Goal: Check status: Check status

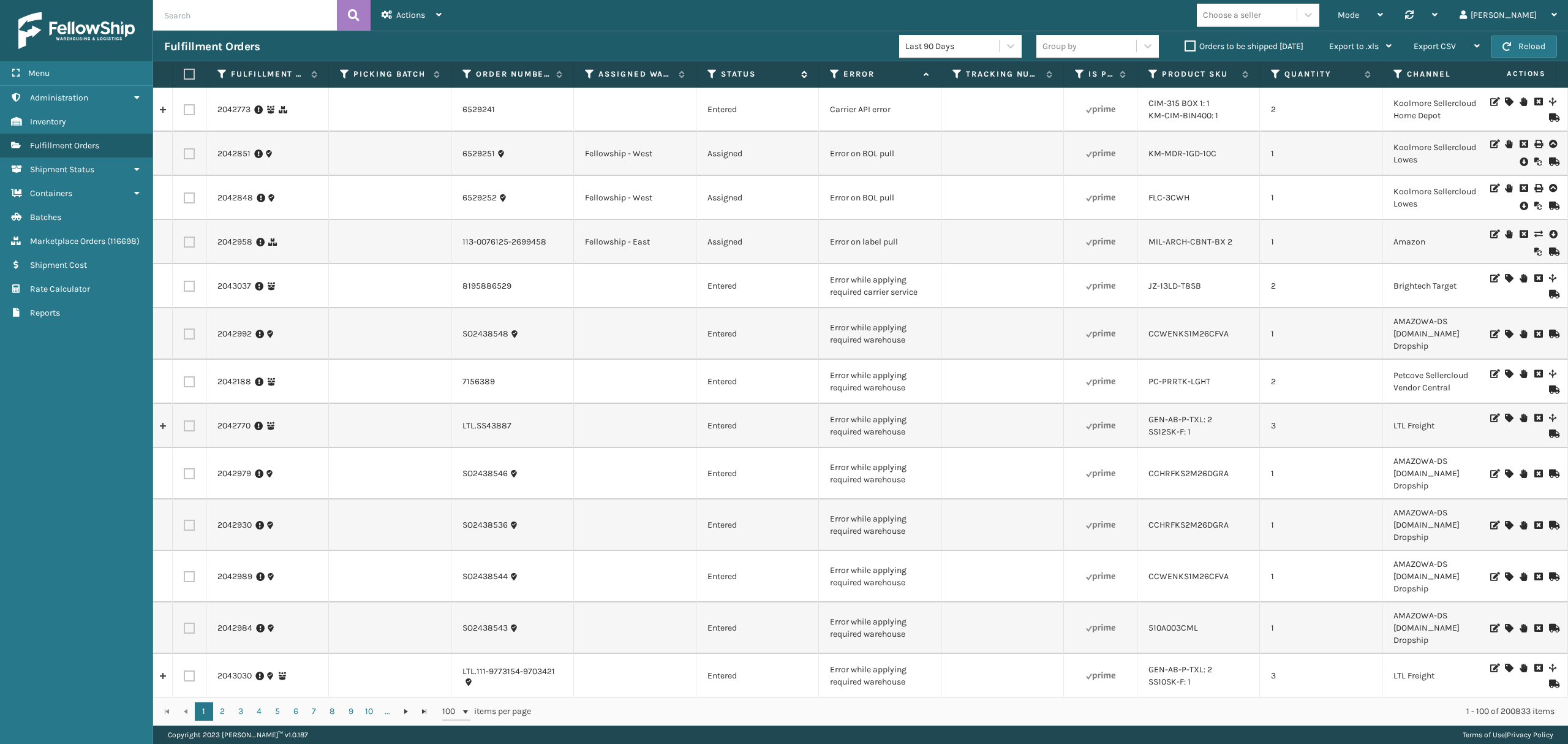
drag, startPoint x: 704, startPoint y: 83, endPoint x: 707, endPoint y: 77, distance: 6.7
click at [704, 82] on th "Status" at bounding box center [758, 74] width 122 height 27
click at [708, 77] on icon at bounding box center [712, 74] width 10 height 11
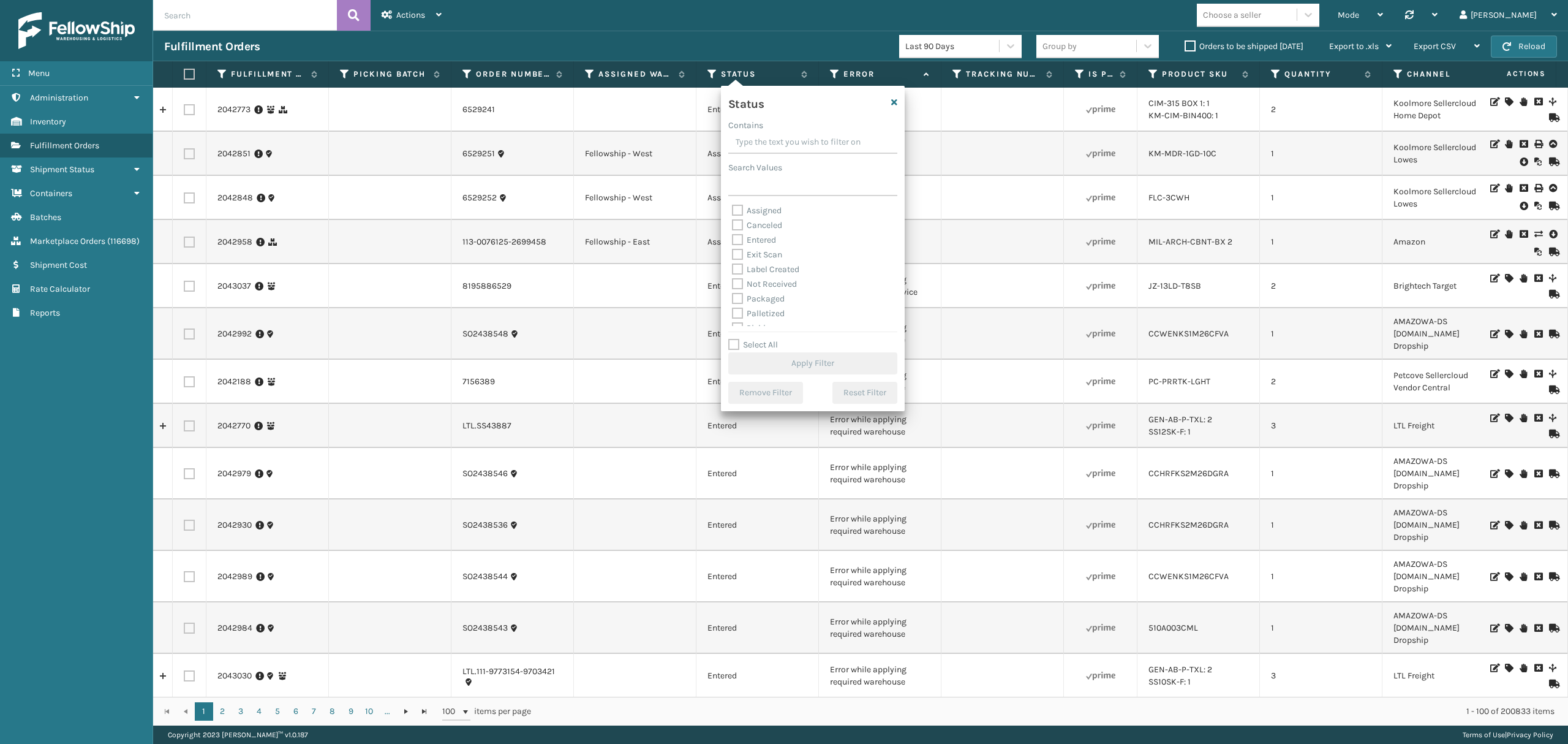
click at [773, 309] on label "Palletized" at bounding box center [758, 313] width 53 height 10
click at [733, 309] on input "Palletized" at bounding box center [732, 310] width 1 height 8
checkbox input "true"
click at [777, 352] on button "Apply Filter" at bounding box center [813, 363] width 169 height 22
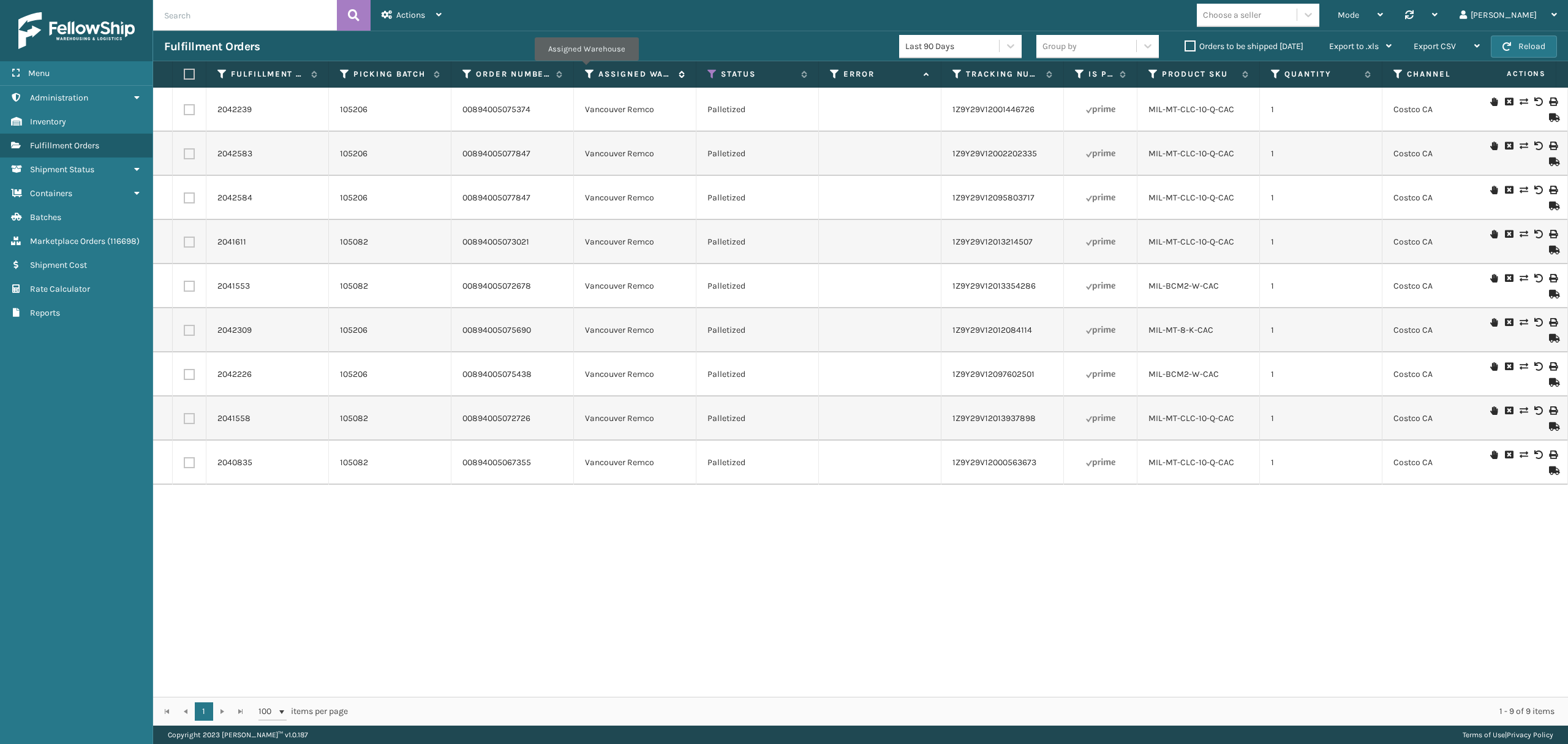
click at [586, 70] on icon at bounding box center [589, 74] width 10 height 11
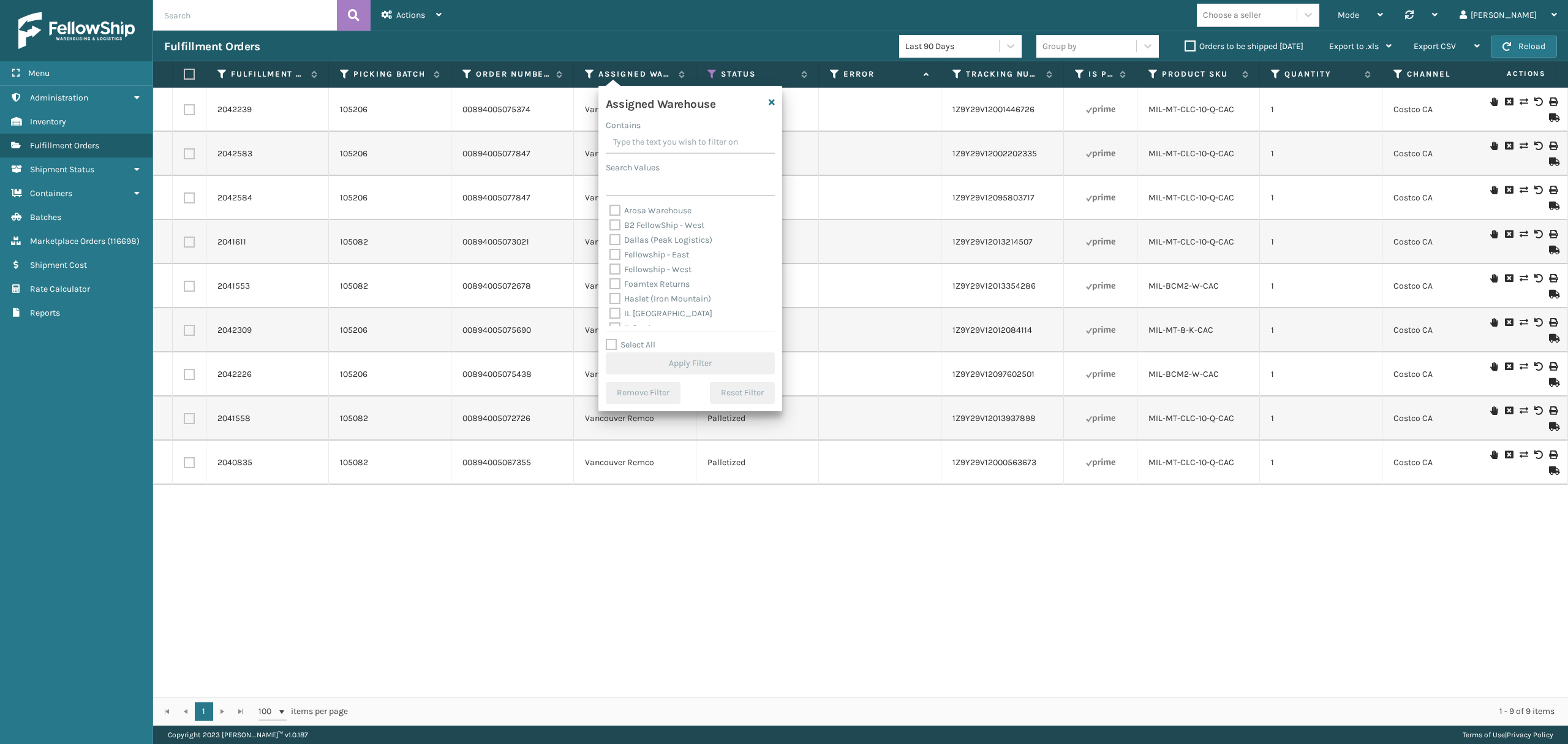
click at [666, 270] on label "Fellowship - West" at bounding box center [650, 269] width 82 height 10
click at [610, 270] on input "Fellowship - West" at bounding box center [610, 267] width 1 height 8
checkbox input "true"
click at [654, 255] on label "Fellowship - East" at bounding box center [650, 254] width 80 height 10
click at [610, 255] on input "Fellowship - East" at bounding box center [610, 252] width 1 height 8
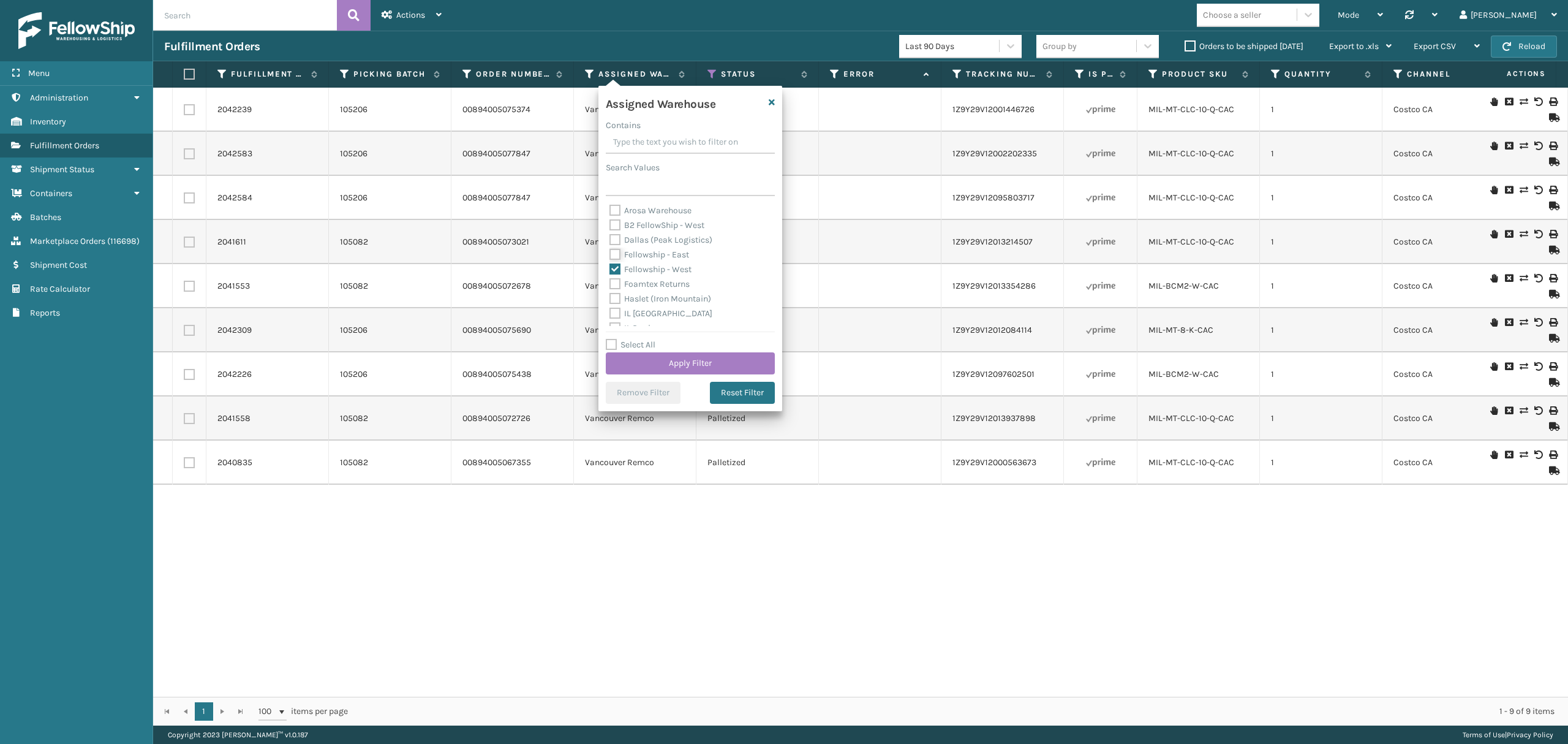
checkbox input "true"
click at [676, 370] on button "Apply Filter" at bounding box center [690, 363] width 169 height 22
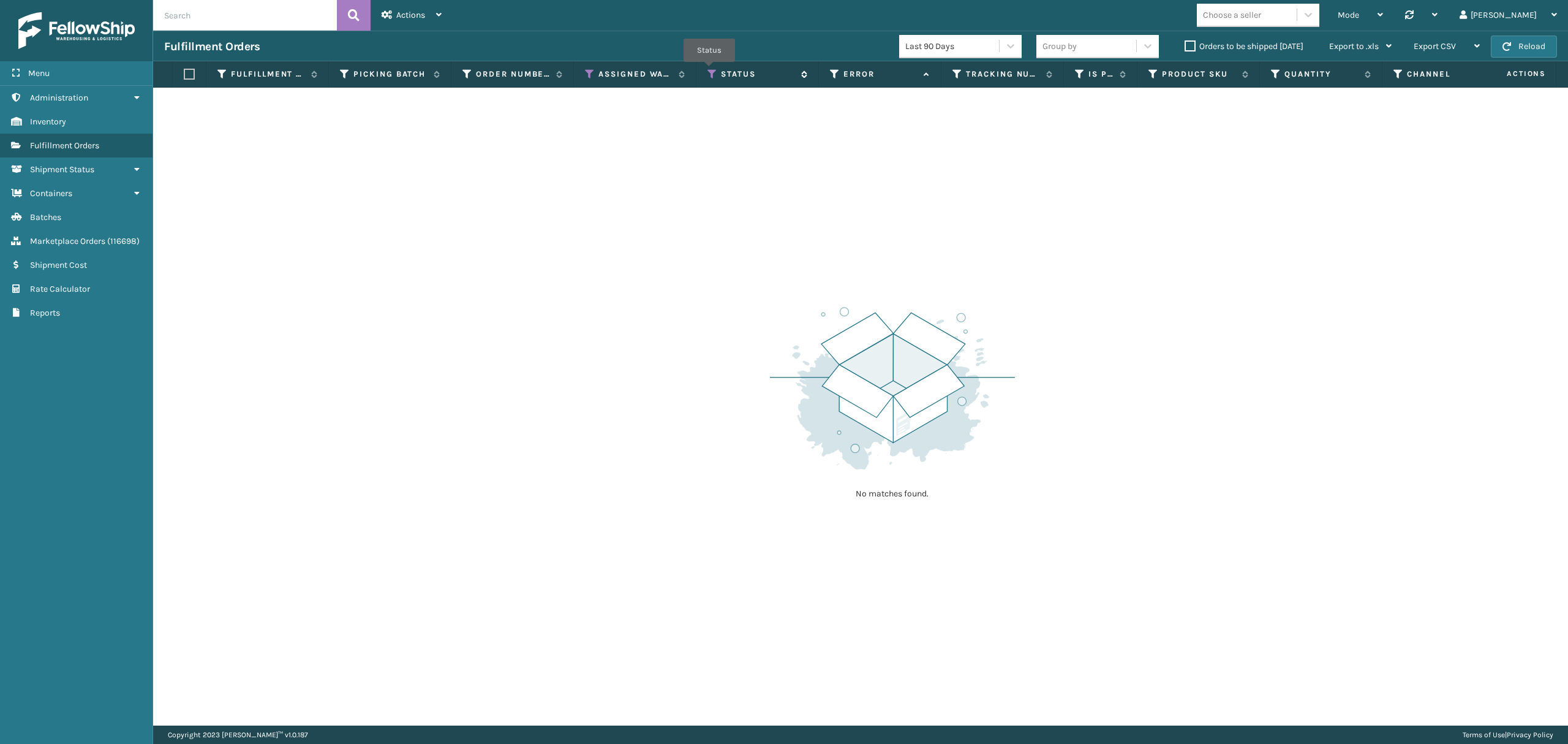
click at [709, 70] on icon at bounding box center [712, 74] width 10 height 11
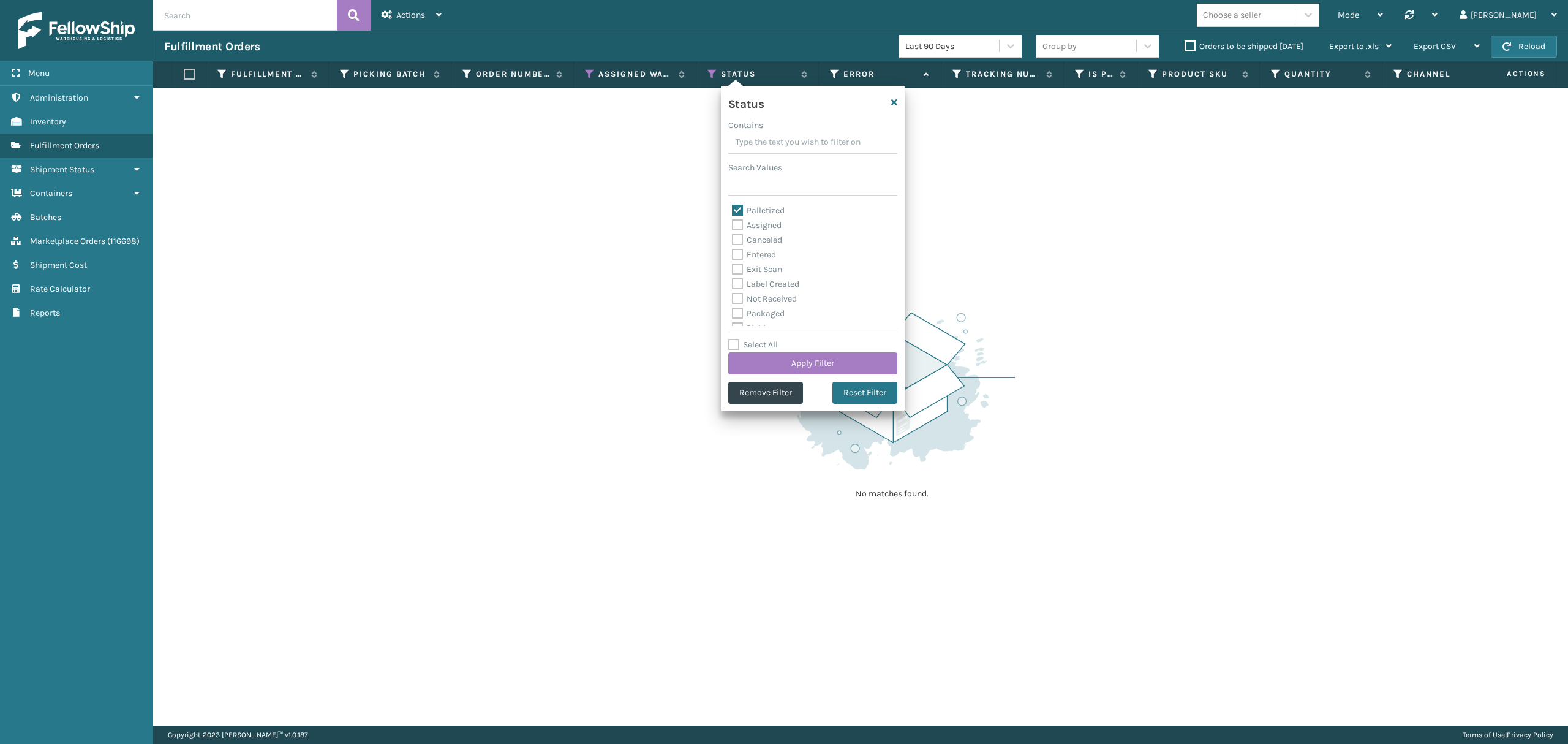
scroll to position [69, 0]
click at [773, 243] on label "Packaged" at bounding box center [758, 245] width 53 height 10
click at [733, 243] on input "Packaged" at bounding box center [732, 241] width 1 height 8
checkbox input "true"
click at [809, 372] on button "Apply Filter" at bounding box center [813, 363] width 169 height 22
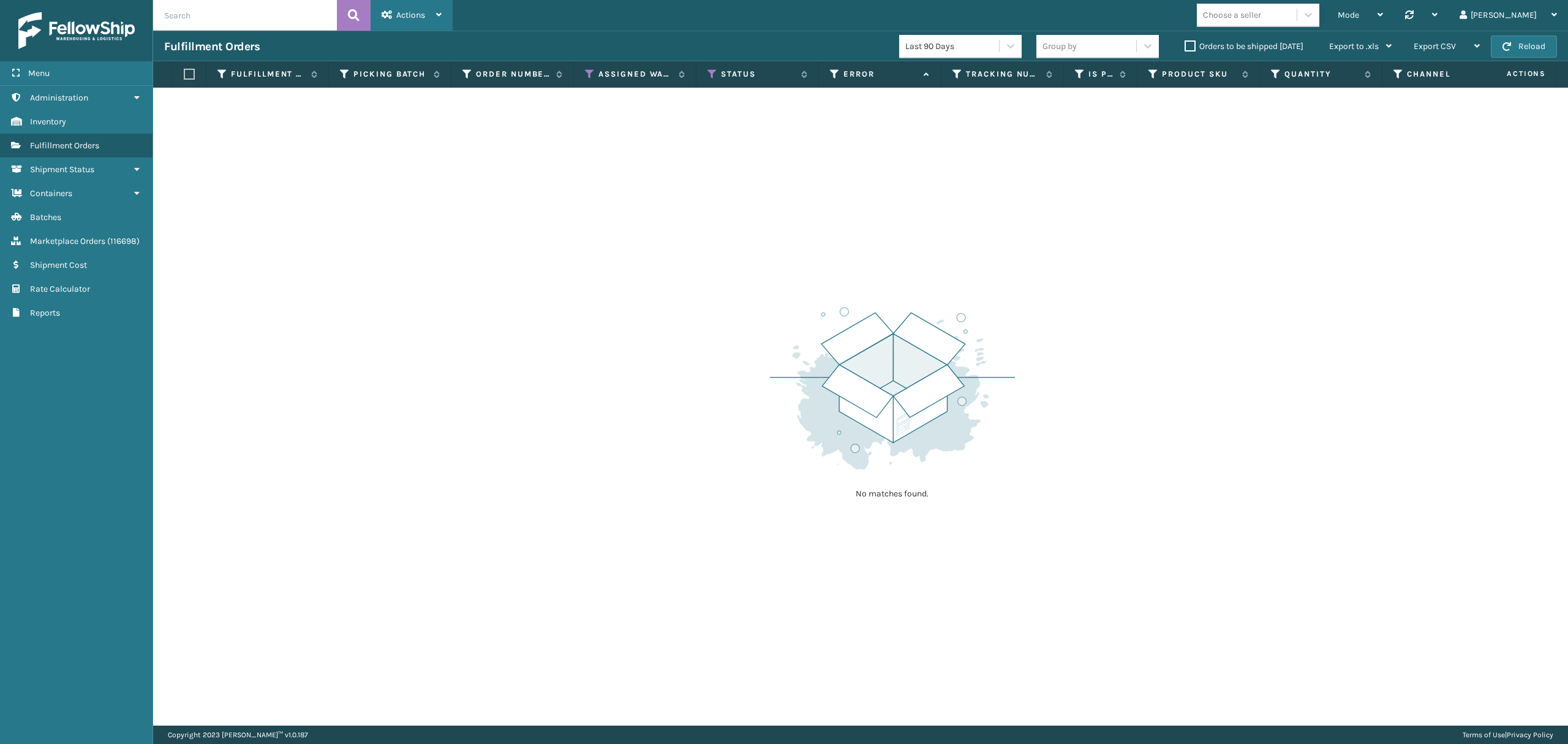
click at [408, 27] on div "Actions" at bounding box center [411, 15] width 60 height 31
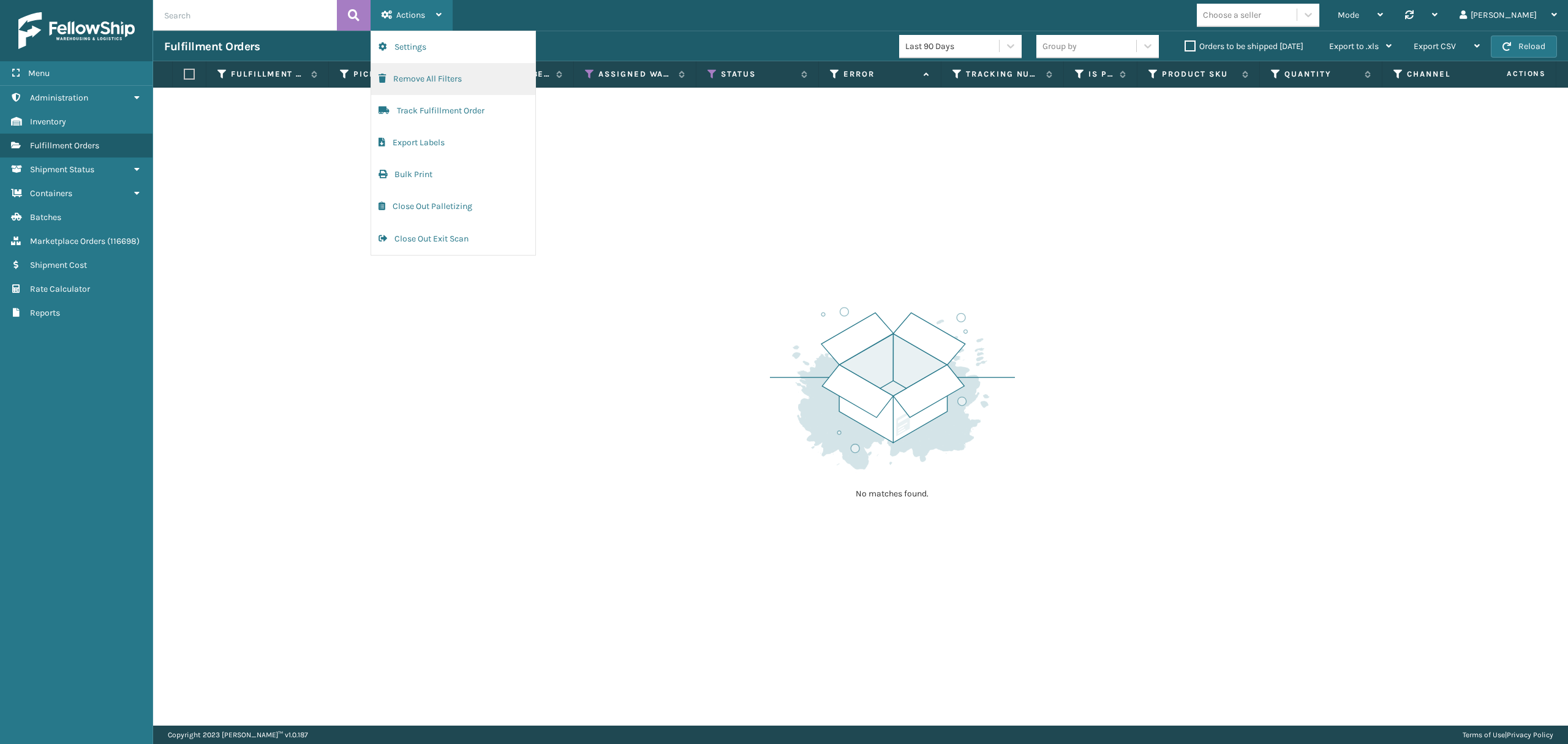
click at [435, 78] on button "Remove All Filters" at bounding box center [453, 79] width 164 height 32
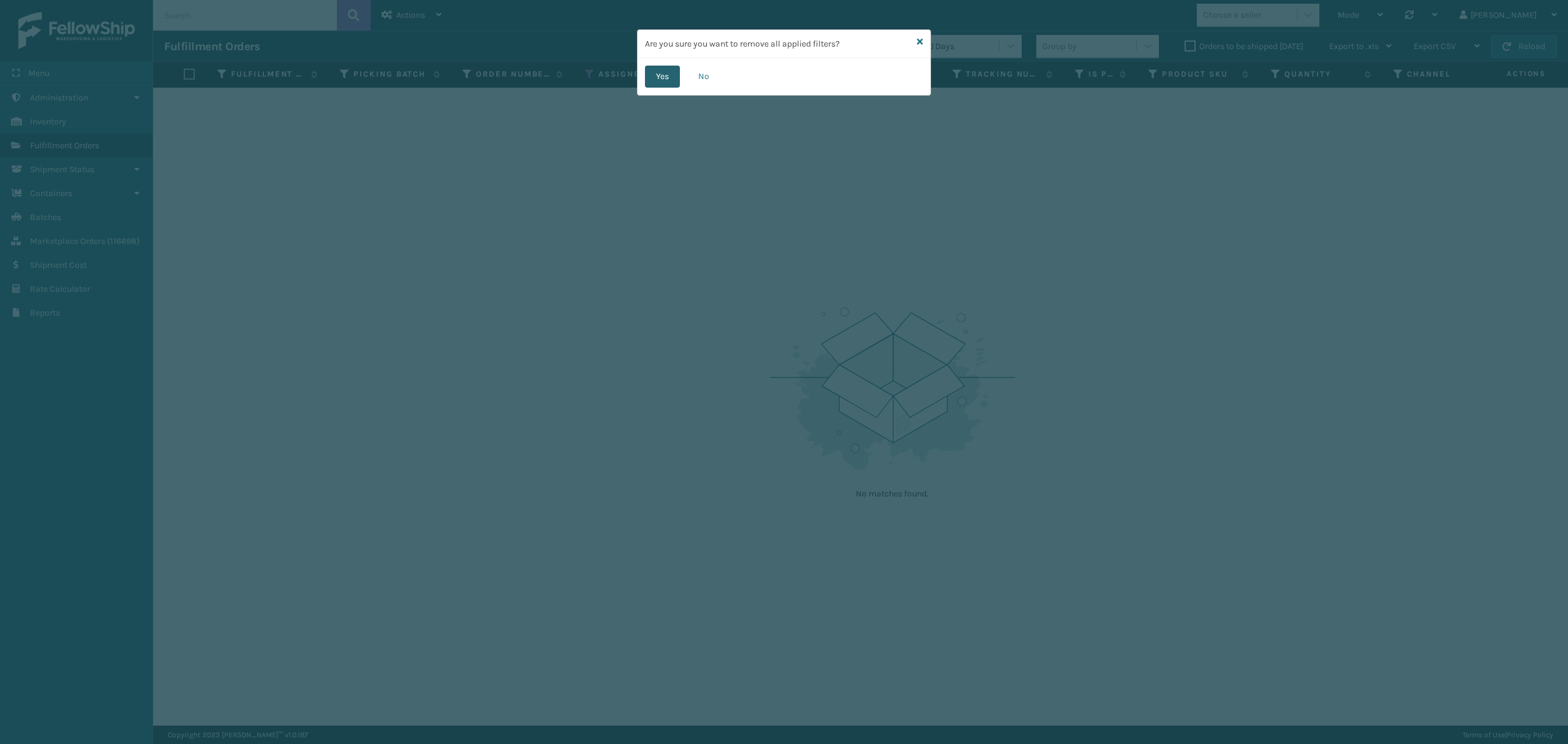
click at [657, 74] on button "Yes" at bounding box center [662, 77] width 35 height 22
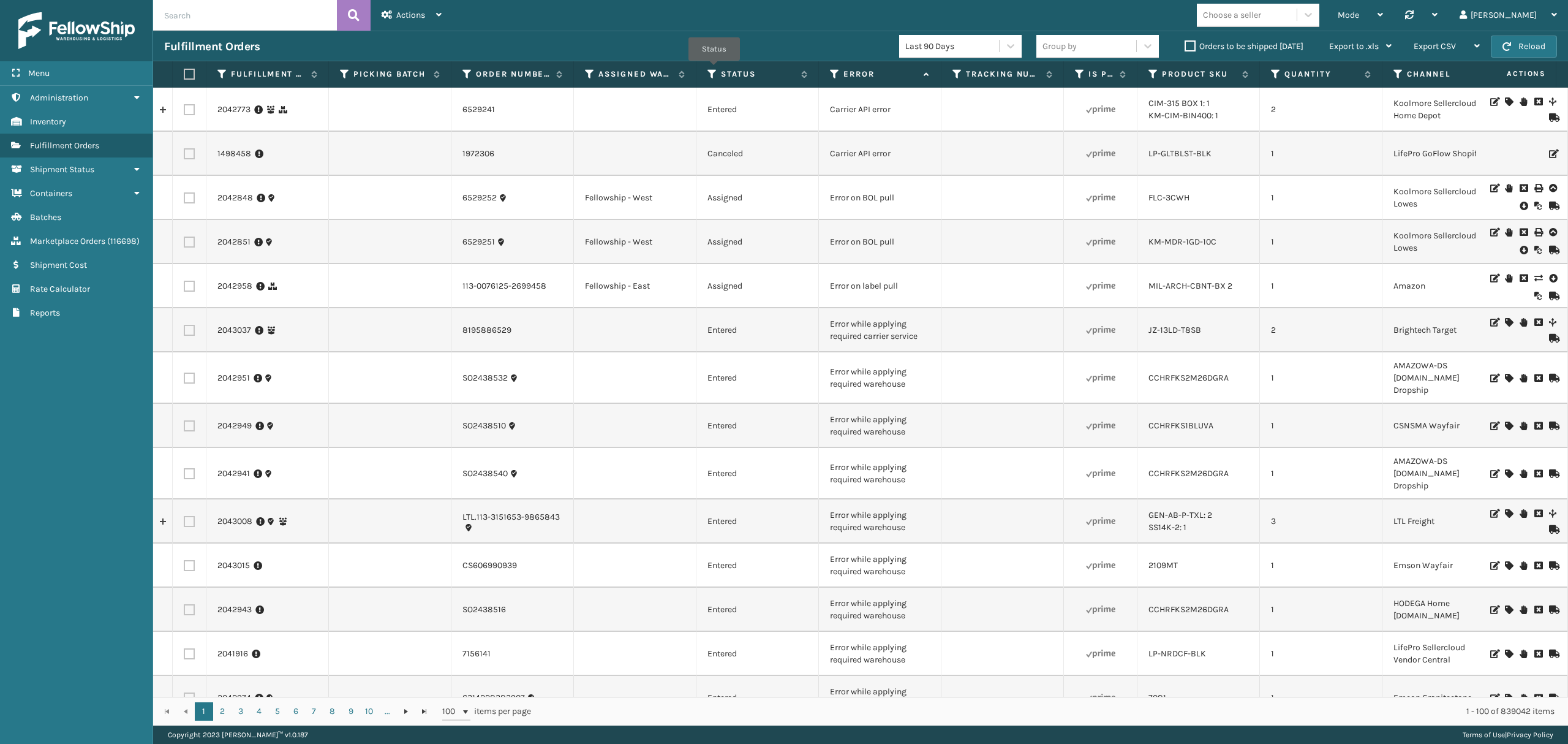
drag, startPoint x: 714, startPoint y: 70, endPoint x: 849, endPoint y: 63, distance: 135.2
click at [714, 70] on icon at bounding box center [712, 74] width 10 height 11
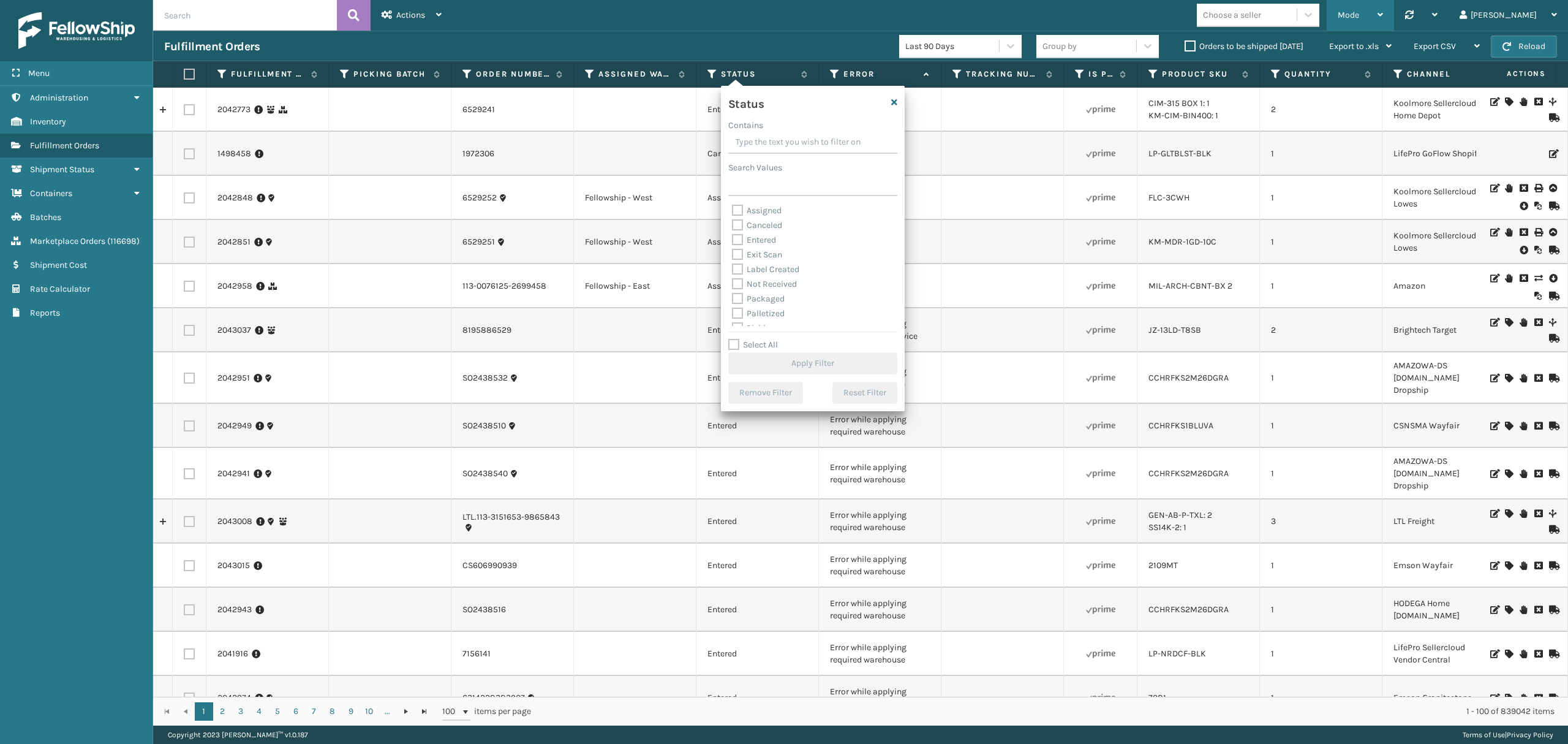
click at [1394, 10] on div "Mode Regular Mode Picking Mode Labeling Mode Palletizing Mode Exit Scan Mode" at bounding box center [1360, 15] width 67 height 31
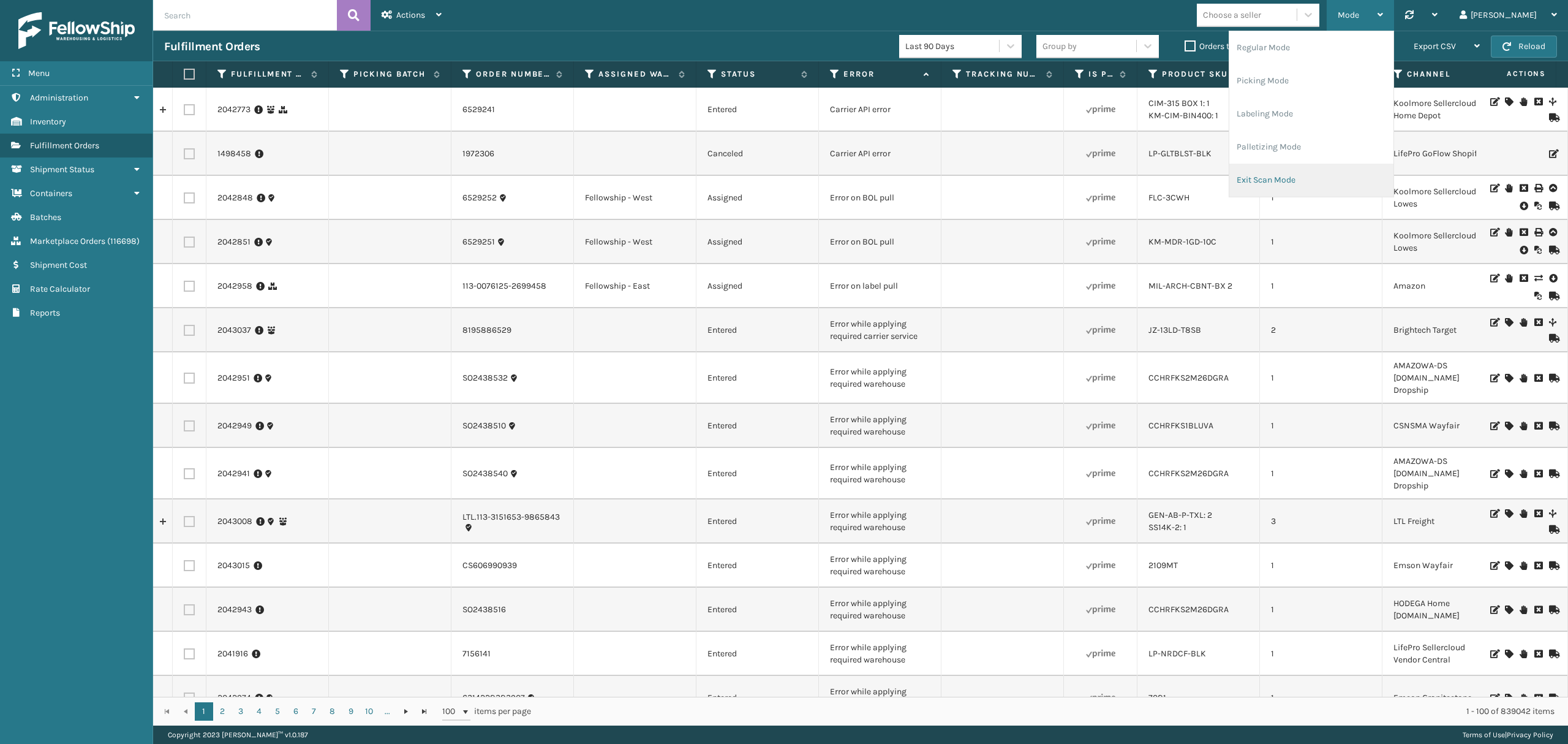
click at [1303, 172] on li "Exit Scan Mode" at bounding box center [1311, 180] width 164 height 33
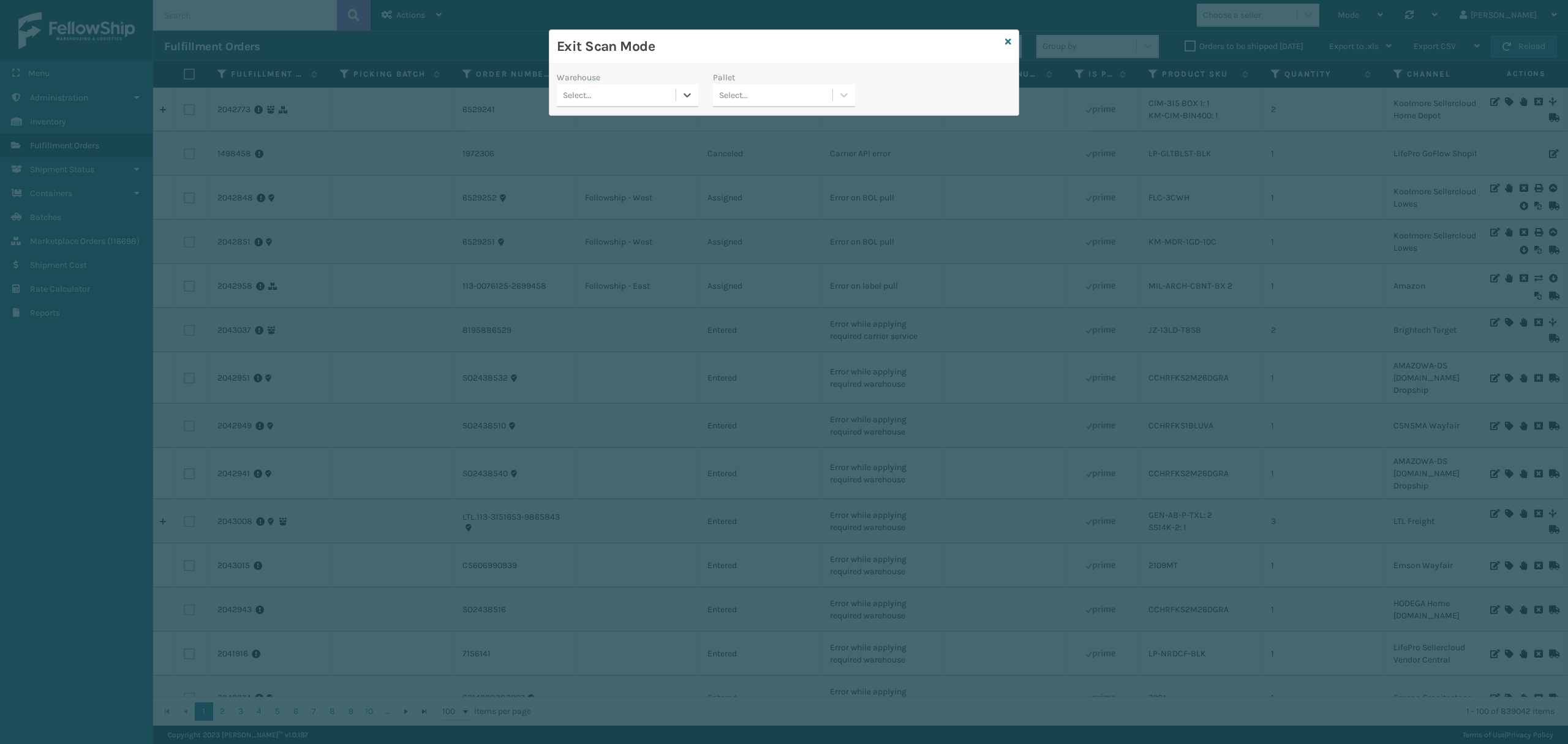
click at [638, 98] on div "Select..." at bounding box center [616, 96] width 119 height 20
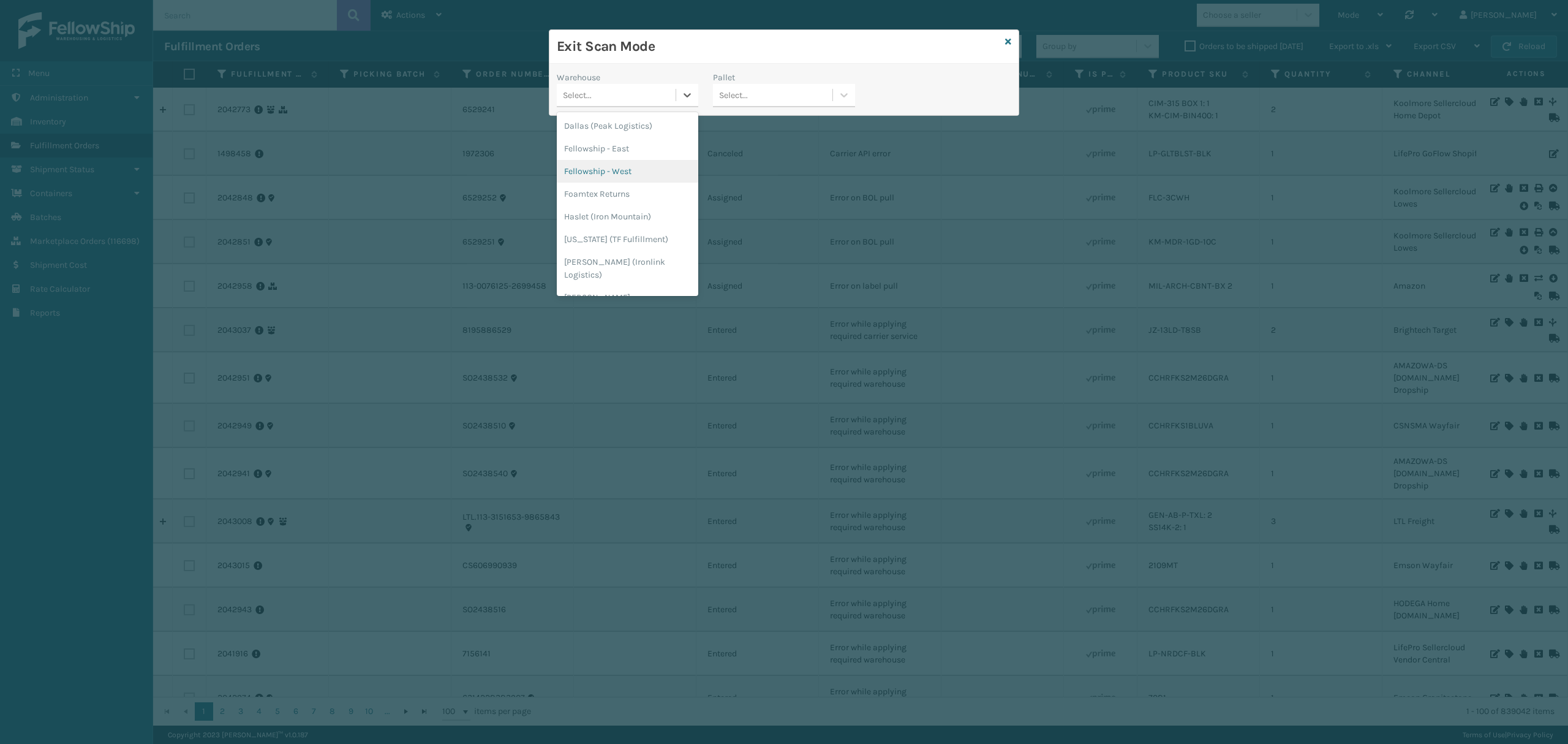
click at [603, 162] on div "Fellowship - West" at bounding box center [627, 171] width 142 height 23
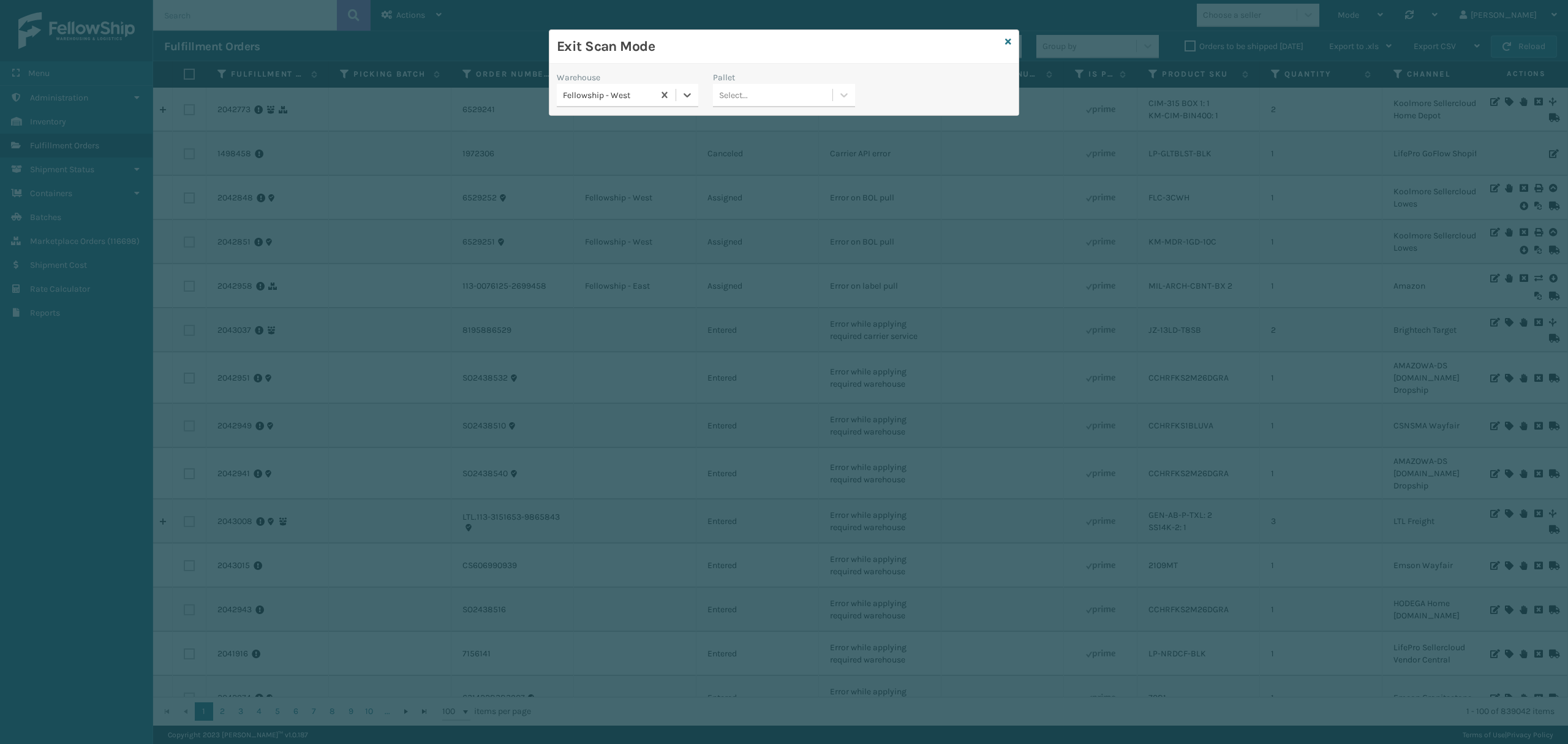
click at [763, 96] on div "Select..." at bounding box center [773, 96] width 119 height 20
click at [639, 99] on div "Fellowship - West" at bounding box center [608, 95] width 92 height 13
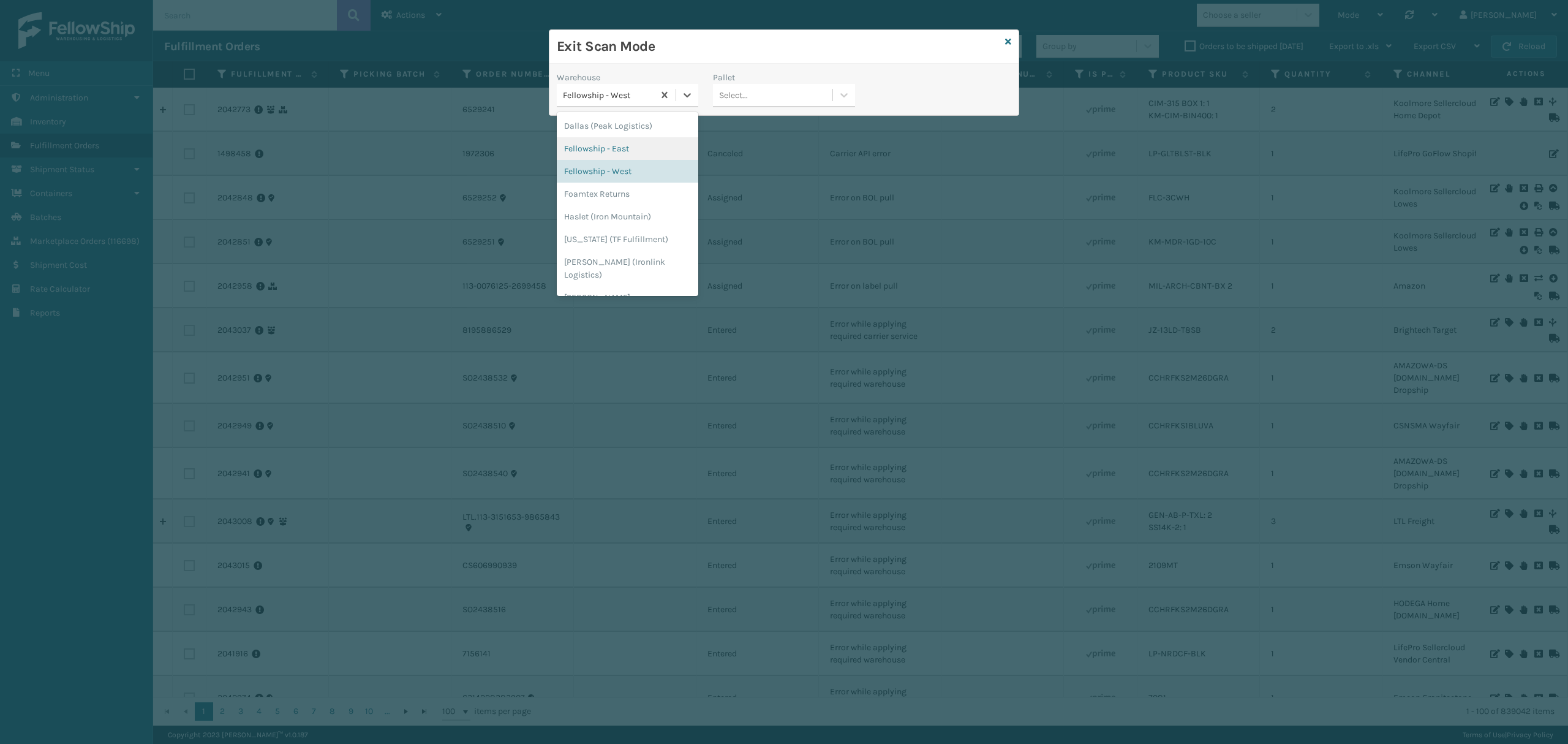
click at [607, 148] on div "Fellowship - East" at bounding box center [627, 148] width 142 height 23
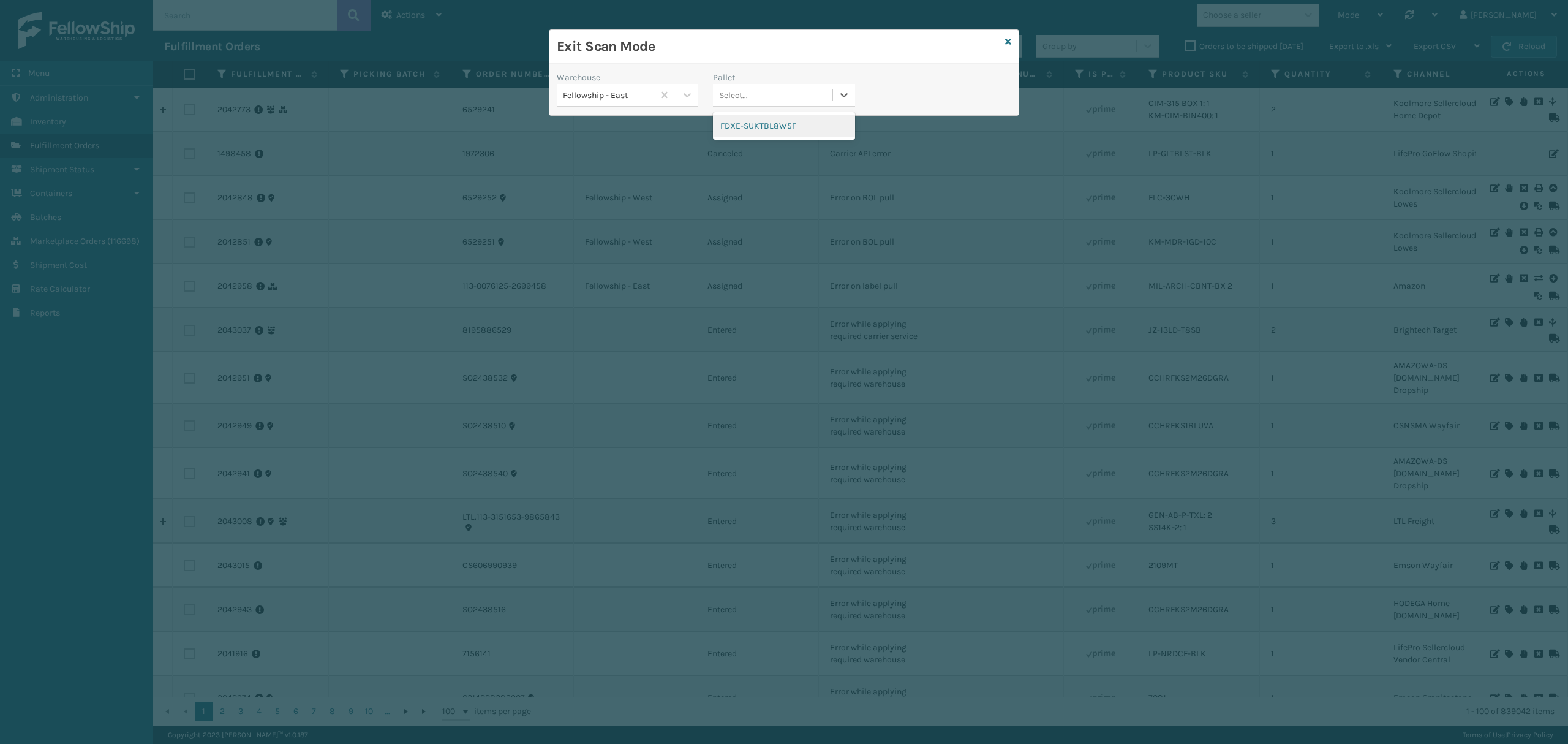
click at [782, 91] on div "Select..." at bounding box center [773, 96] width 119 height 20
click at [1011, 33] on div "Exit Scan Mode" at bounding box center [784, 46] width 469 height 34
click at [1005, 41] on icon at bounding box center [1009, 42] width 6 height 9
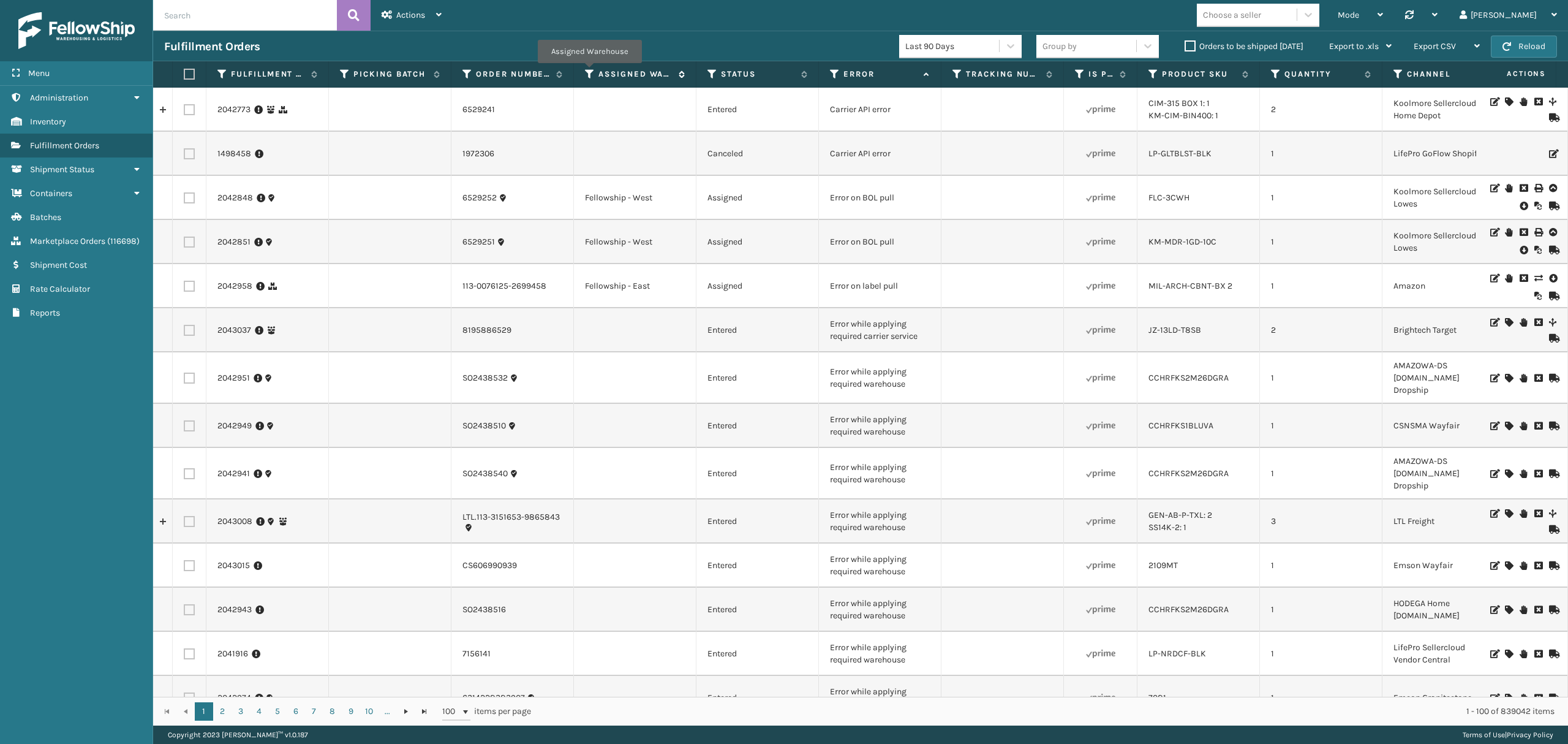
click at [589, 72] on icon at bounding box center [589, 74] width 10 height 11
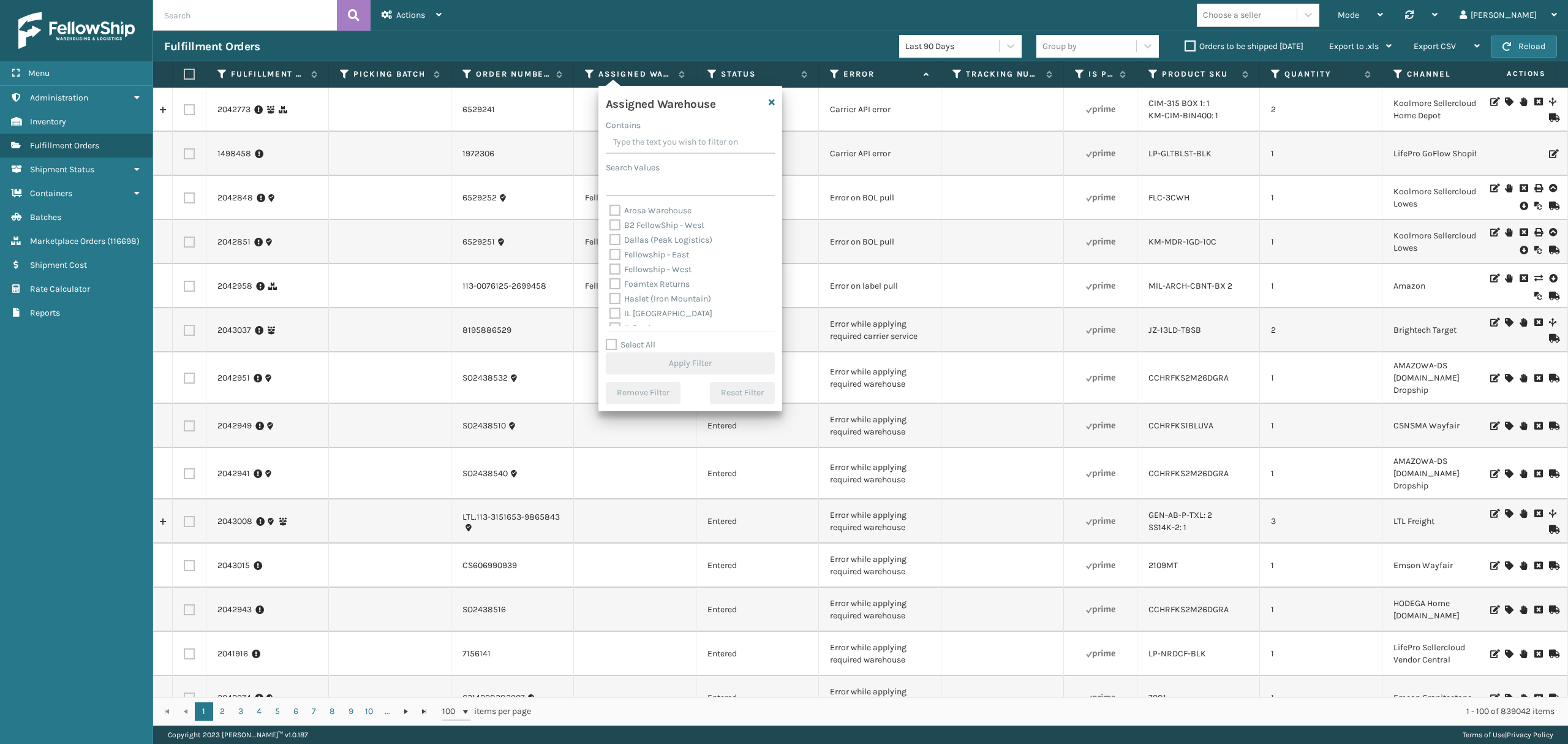
click at [625, 251] on label "Fellowship - East" at bounding box center [650, 254] width 80 height 10
click at [610, 251] on input "Fellowship - East" at bounding box center [610, 252] width 1 height 8
checkbox input "true"
click at [638, 363] on button "Apply Filter" at bounding box center [690, 363] width 169 height 22
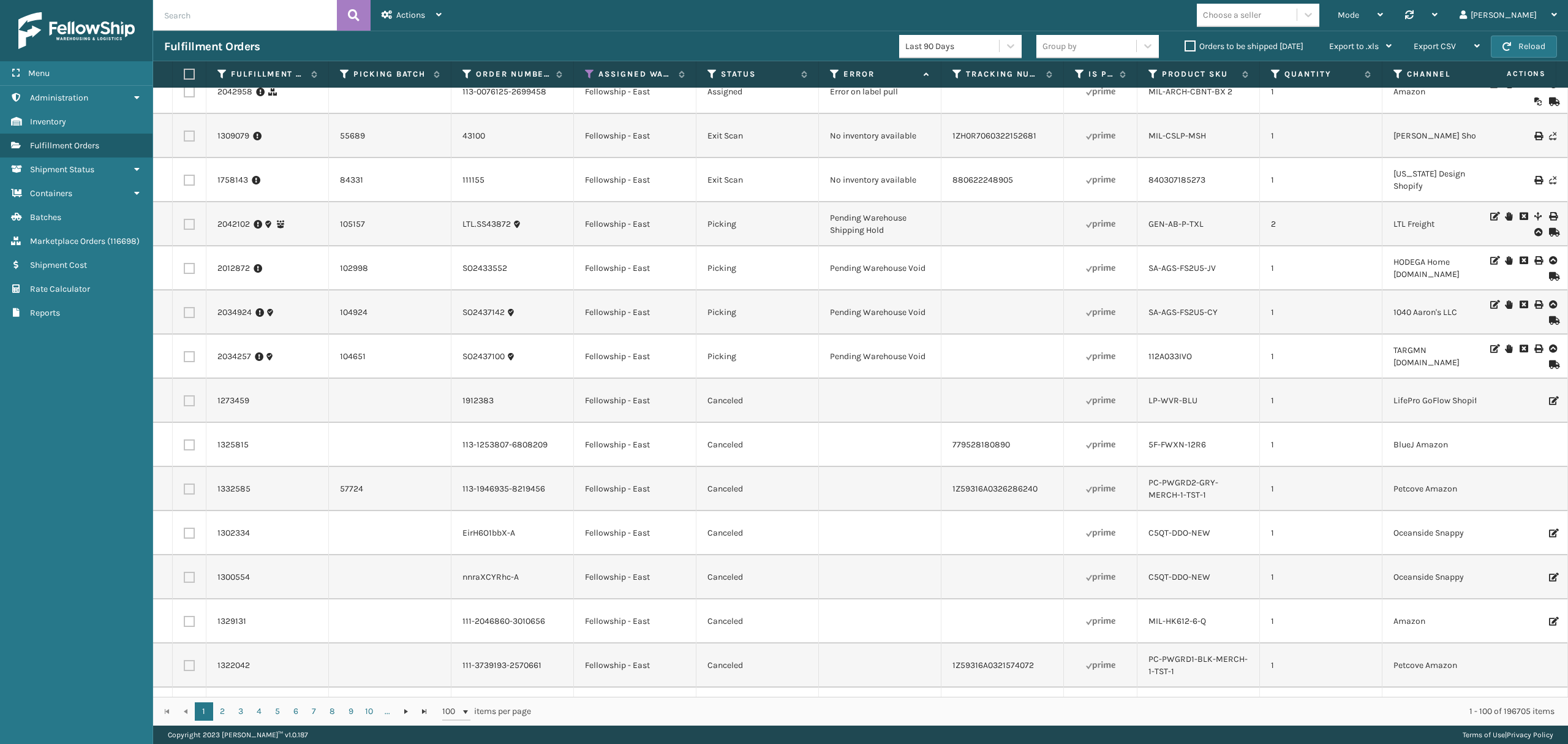
scroll to position [0, 0]
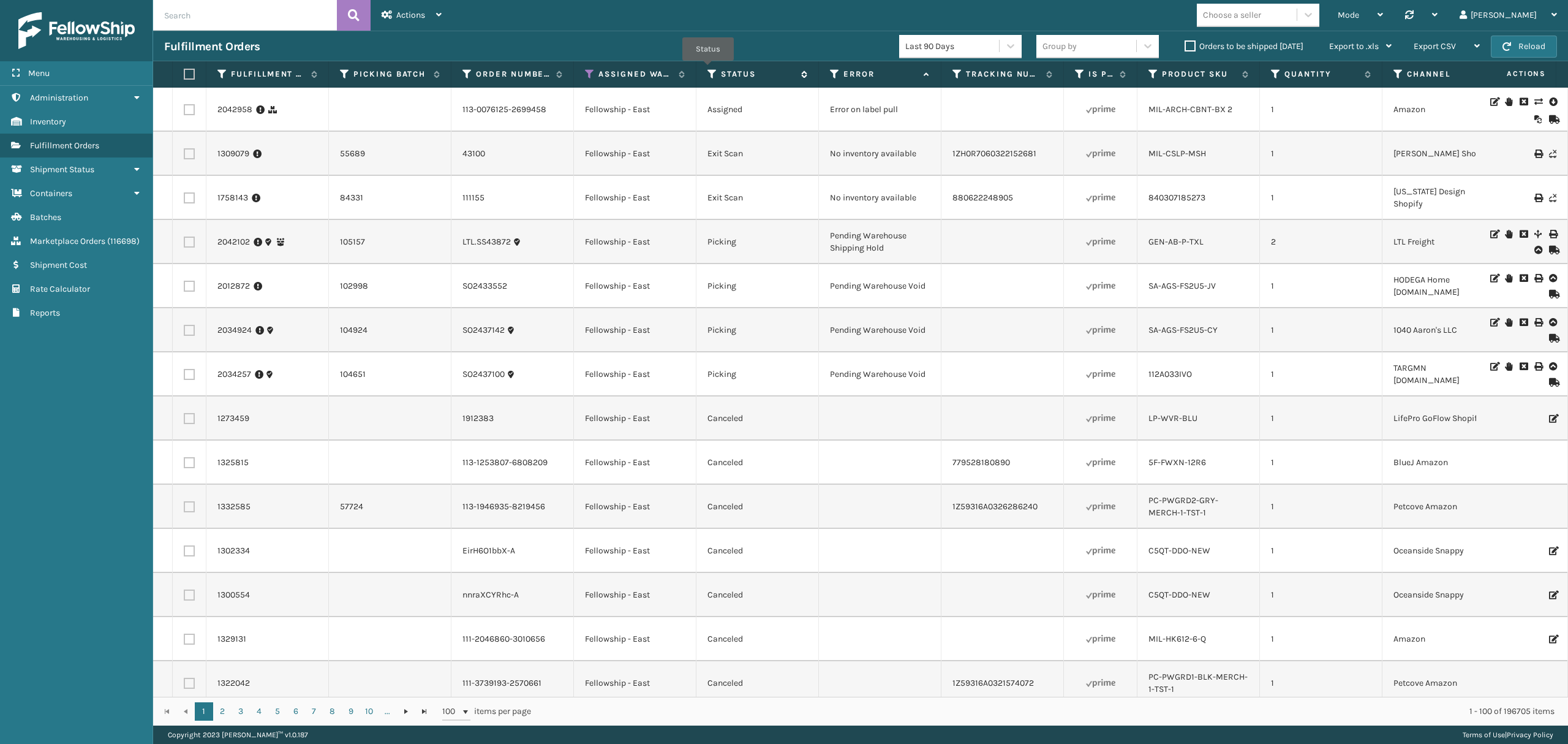
click at [708, 70] on icon at bounding box center [712, 74] width 10 height 11
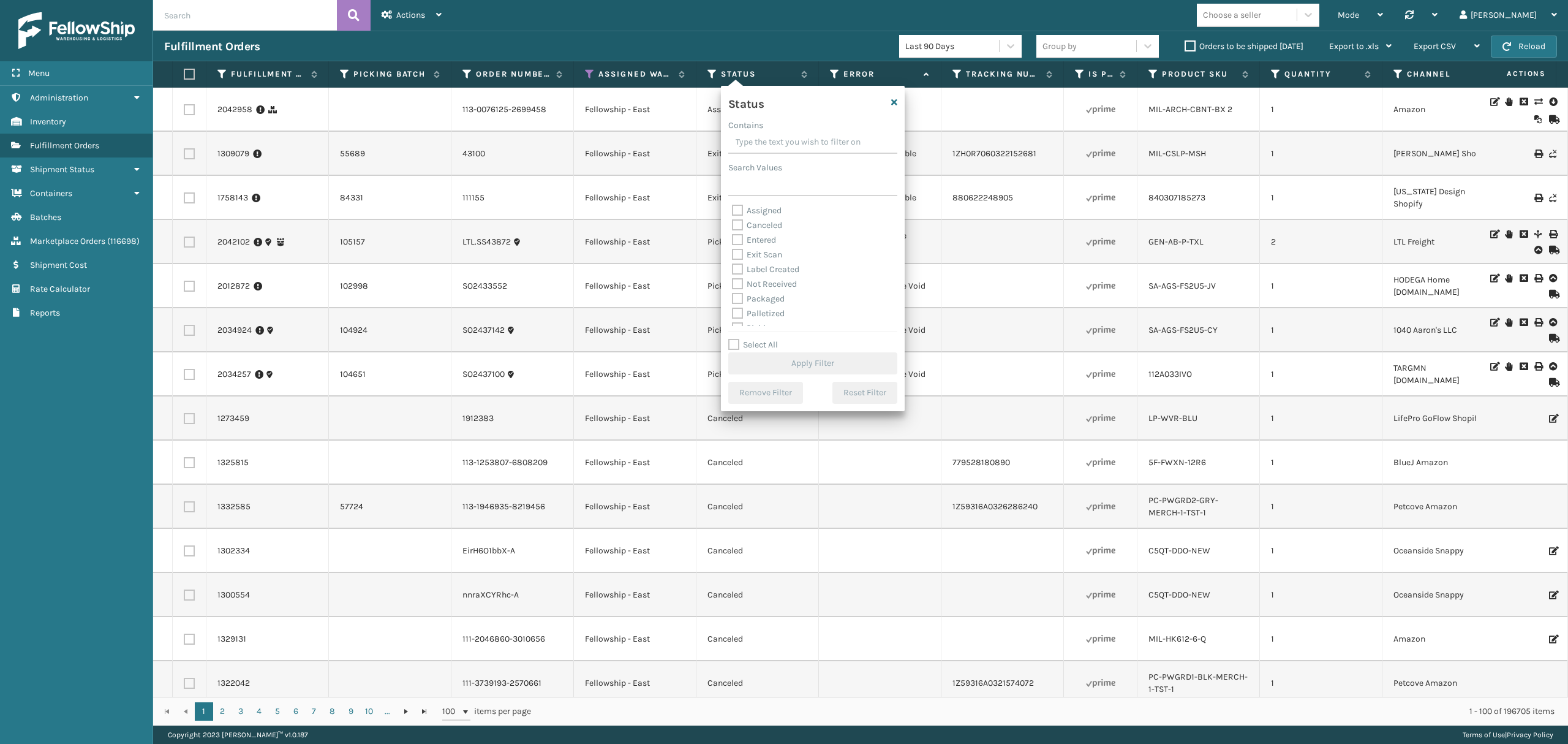
click at [764, 211] on label "Assigned" at bounding box center [756, 210] width 49 height 10
click at [733, 211] on input "Assigned" at bounding box center [732, 207] width 1 height 8
click at [764, 211] on label "Assigned" at bounding box center [756, 210] width 49 height 10
click at [733, 211] on input "Assigned" at bounding box center [732, 207] width 1 height 8
checkbox input "false"
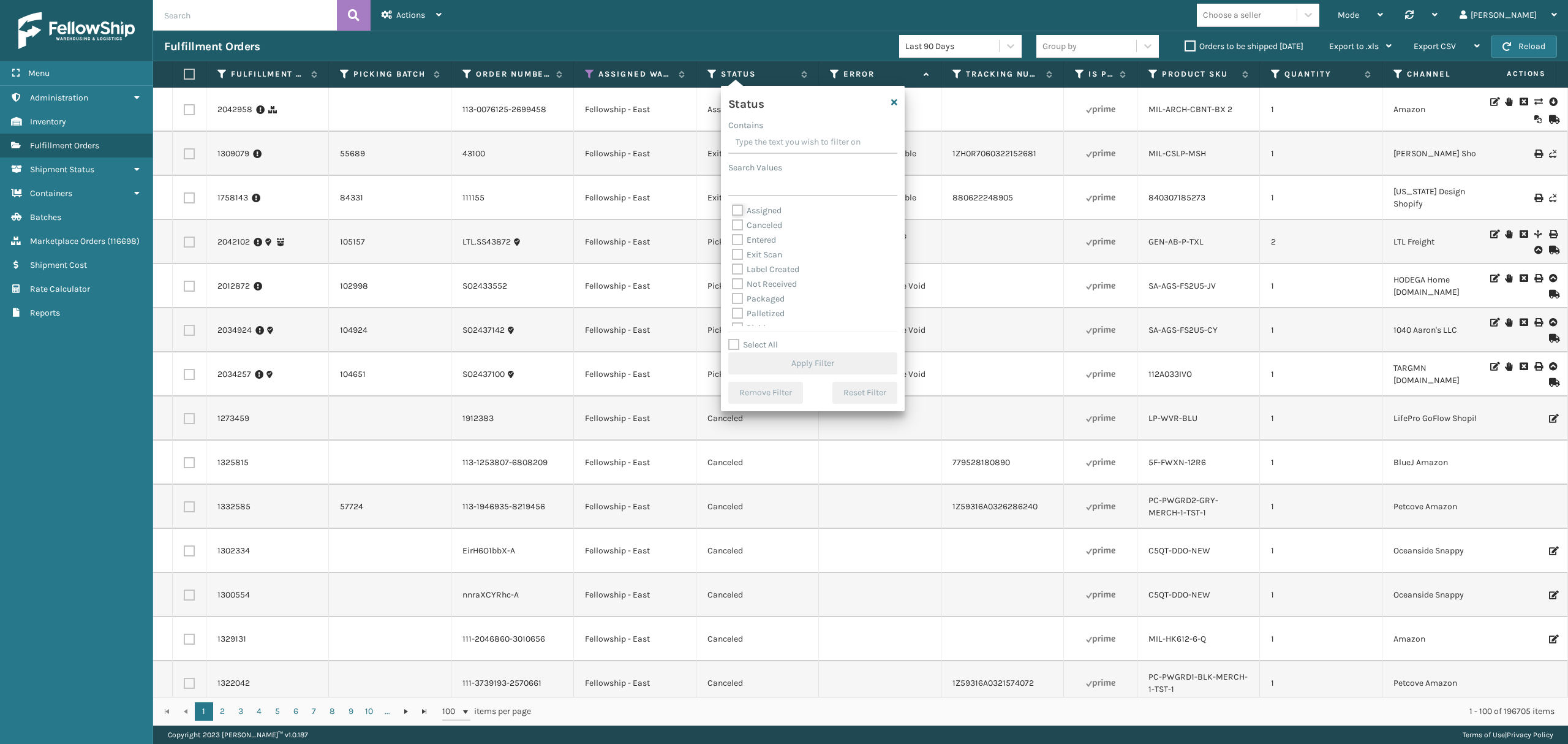
scroll to position [69, 0]
click at [765, 256] on label "Picking" at bounding box center [753, 259] width 43 height 10
click at [733, 256] on input "Picking" at bounding box center [732, 256] width 1 height 8
checkbox input "true"
click at [770, 243] on label "Palletized" at bounding box center [758, 245] width 53 height 10
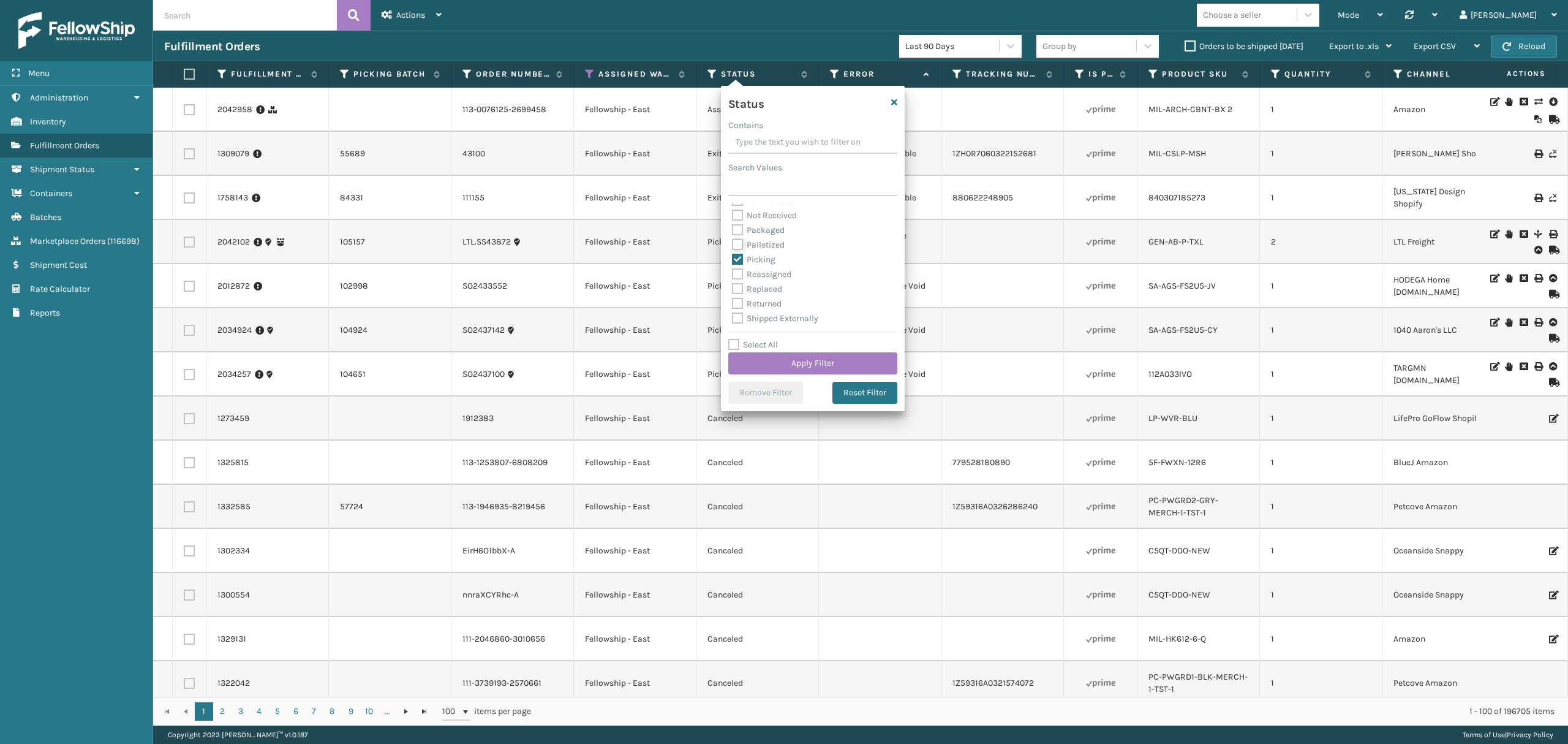
click at [733, 243] on input "Palletized" at bounding box center [732, 241] width 1 height 8
checkbox input "true"
click at [768, 227] on label "Packaged" at bounding box center [758, 230] width 53 height 10
click at [733, 227] on input "Packaged" at bounding box center [732, 227] width 1 height 8
checkbox input "true"
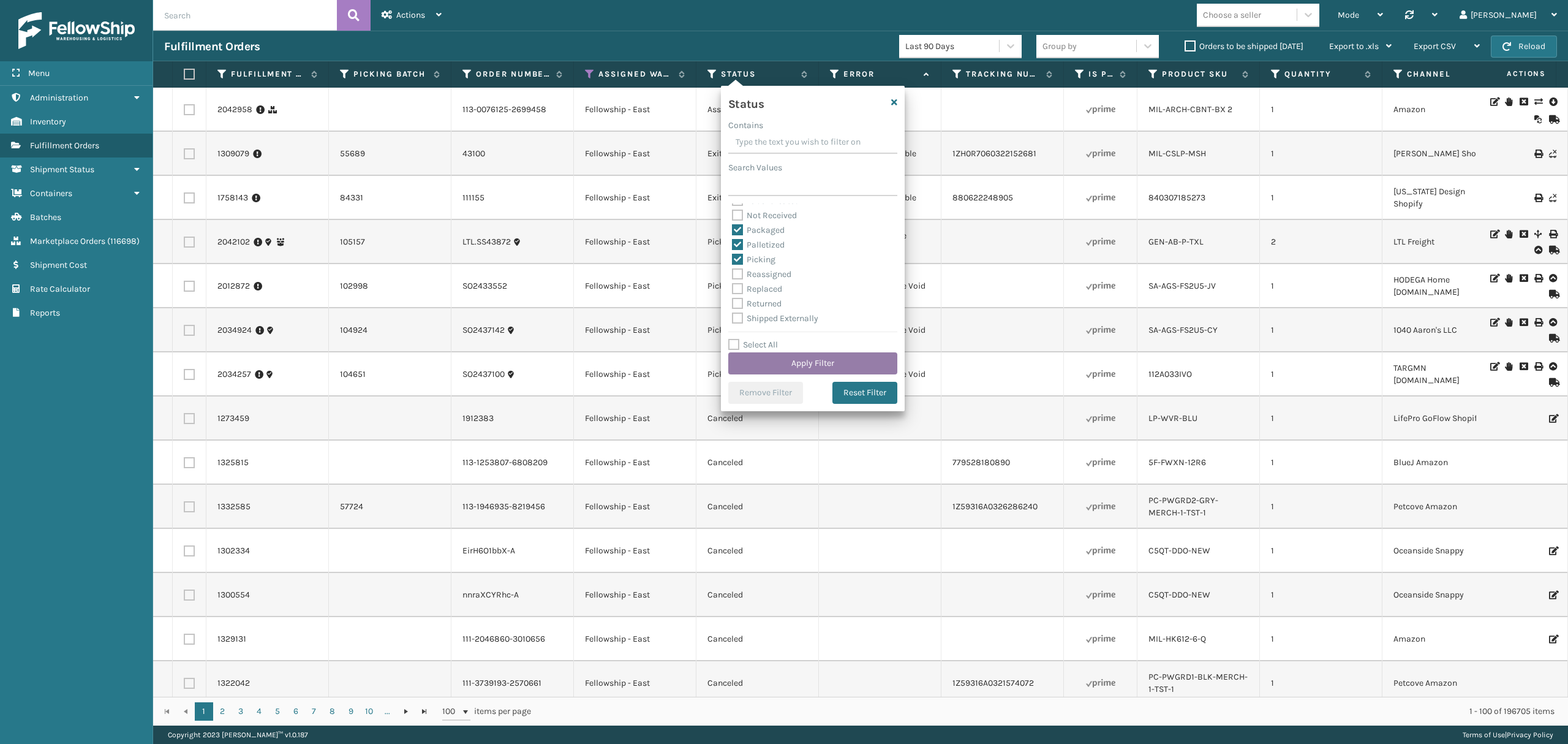
click at [790, 363] on button "Apply Filter" at bounding box center [813, 363] width 169 height 22
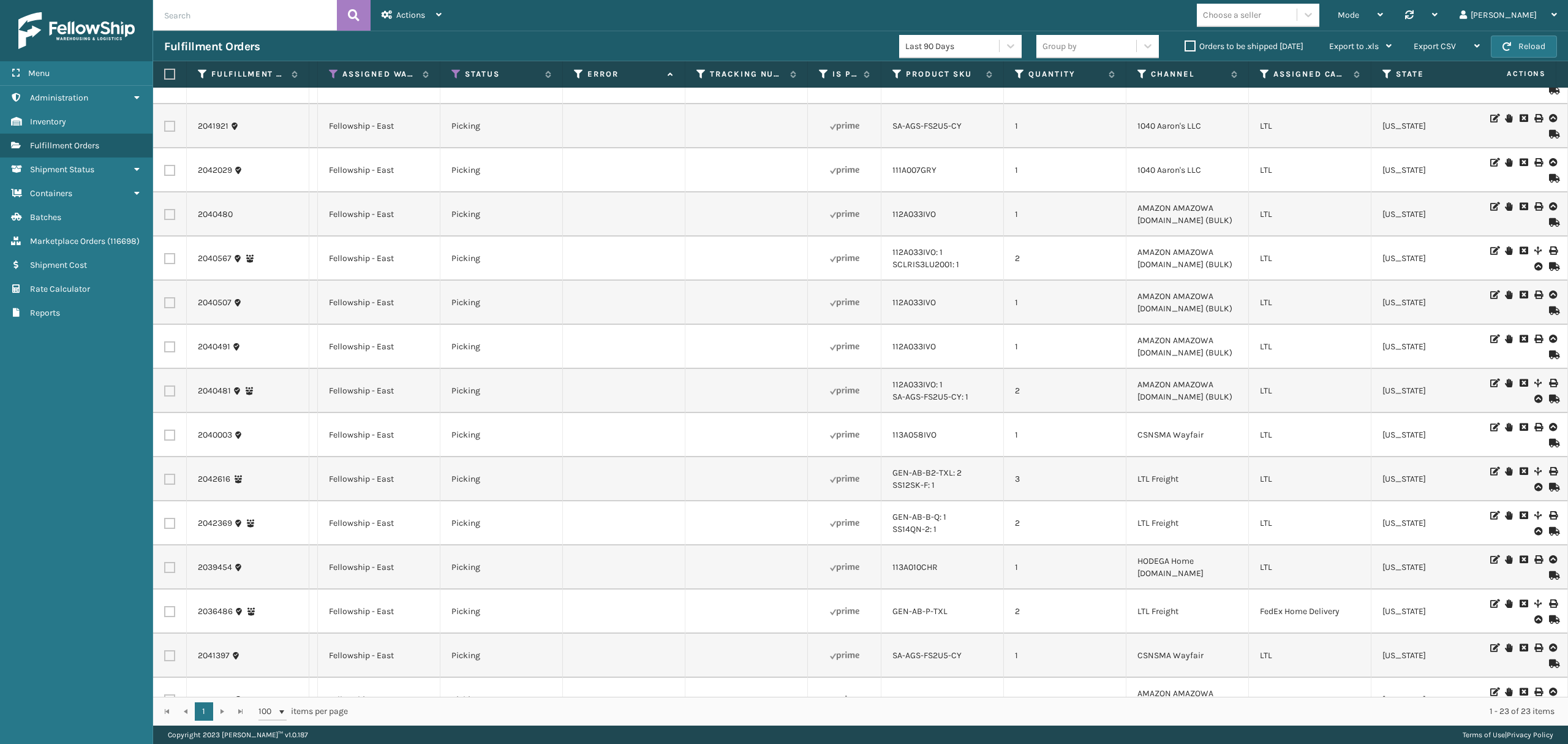
scroll to position [418, 256]
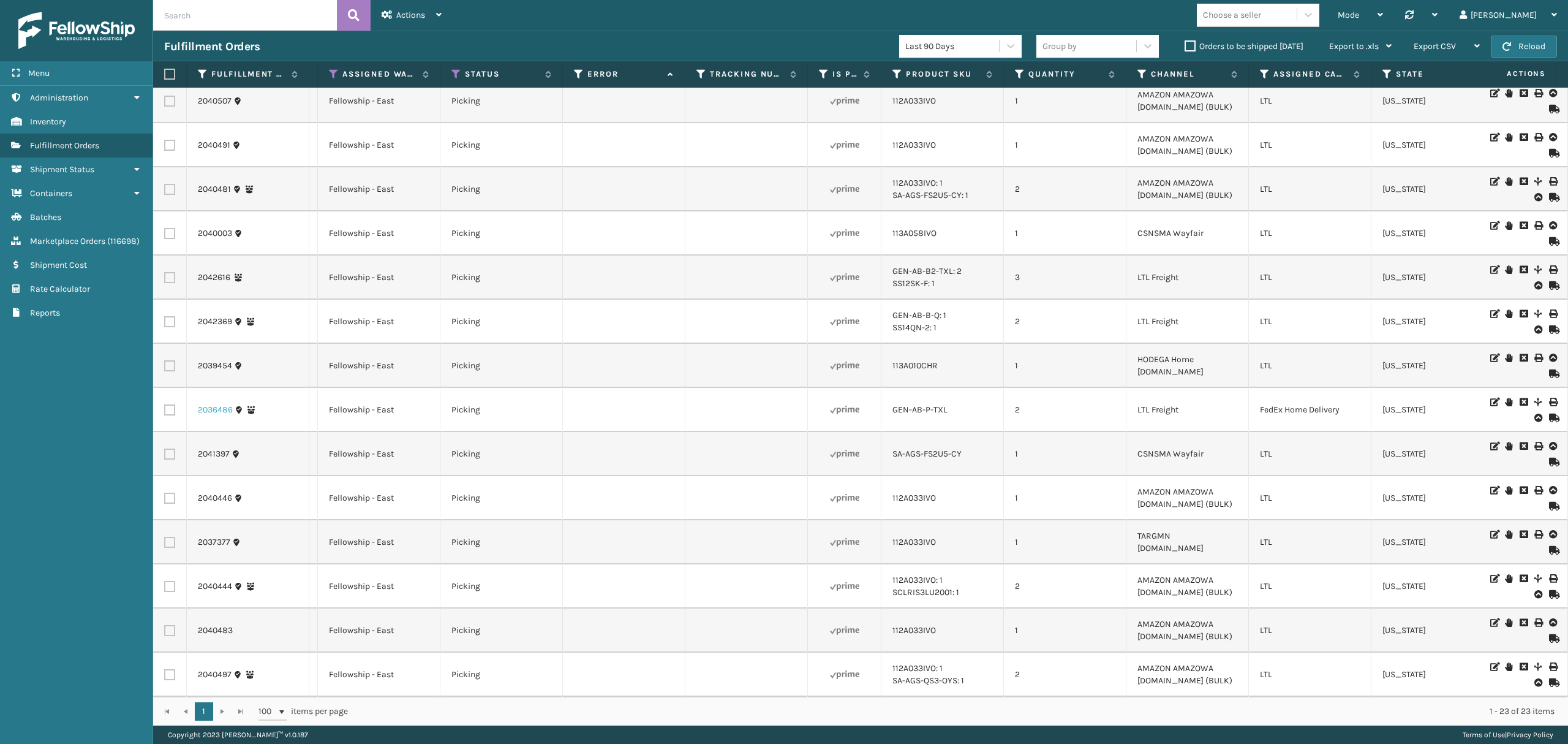
click at [201, 404] on link "2036486" at bounding box center [215, 410] width 35 height 13
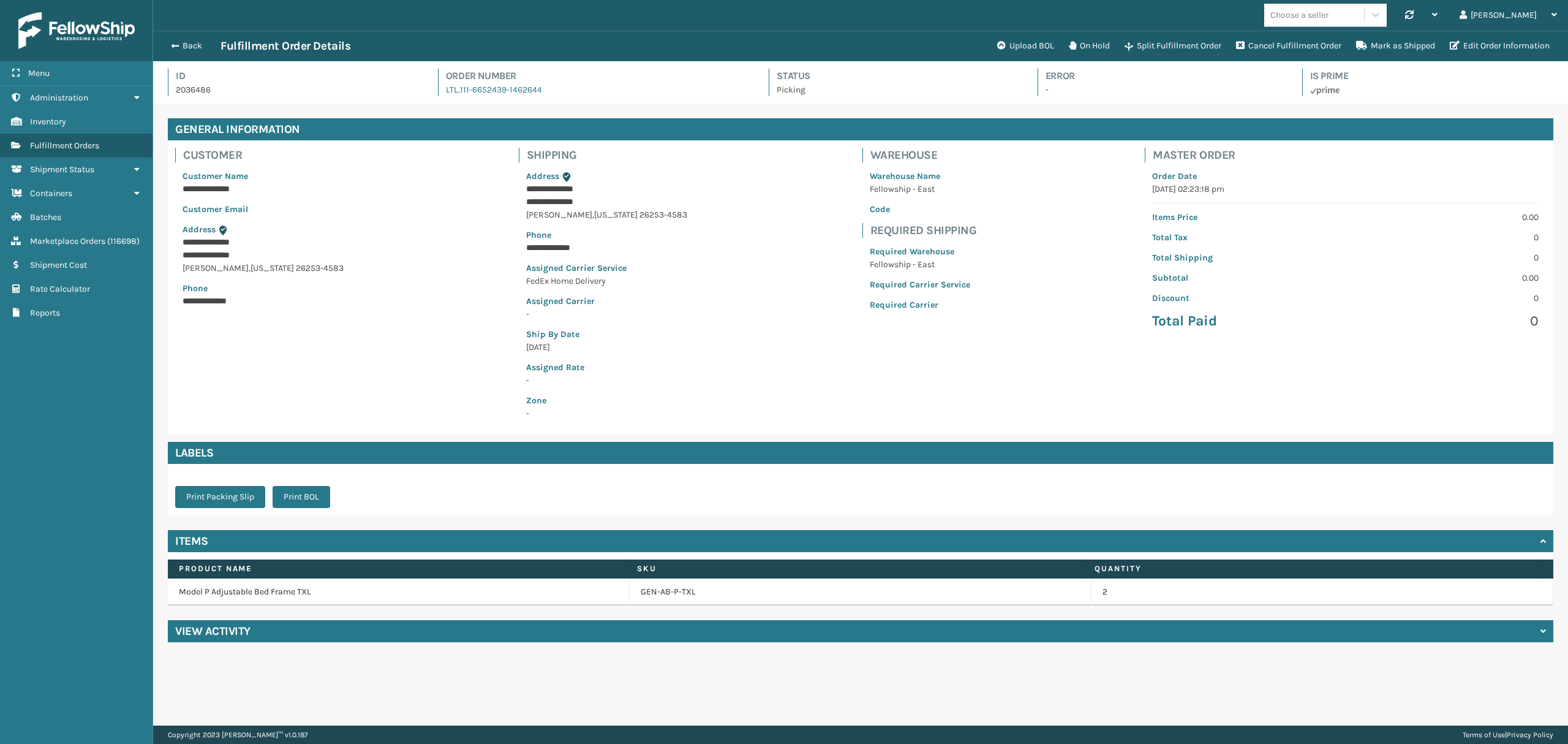
scroll to position [28, 1414]
click at [306, 593] on td "Model P Adjustable Bed Frame TXL" at bounding box center [398, 592] width 462 height 27
click at [343, 641] on div "View Activity" at bounding box center [860, 631] width 1385 height 22
click at [183, 49] on button "Back" at bounding box center [192, 46] width 56 height 11
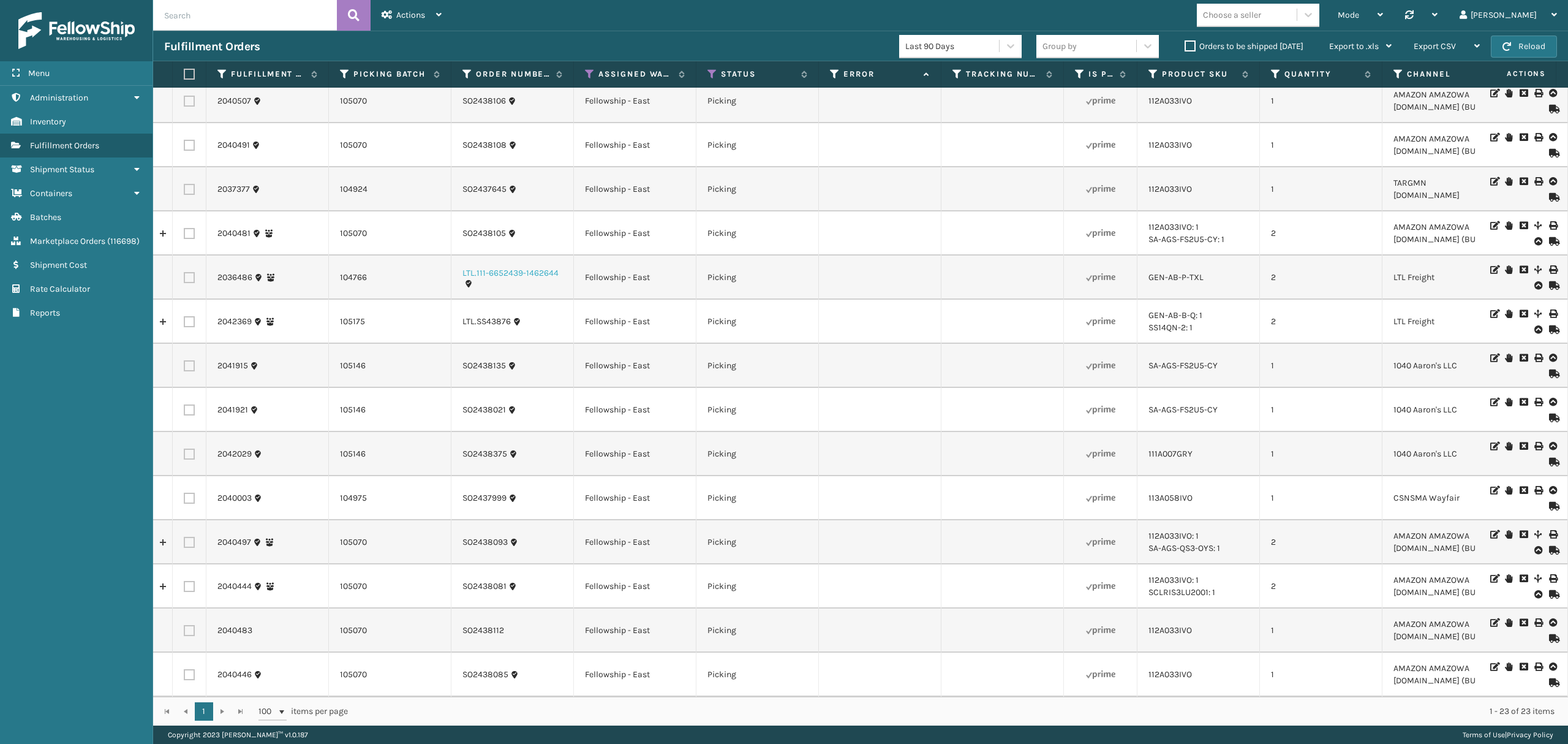
click at [534, 267] on link "LTL.111-6652439-1462644" at bounding box center [510, 274] width 96 height 13
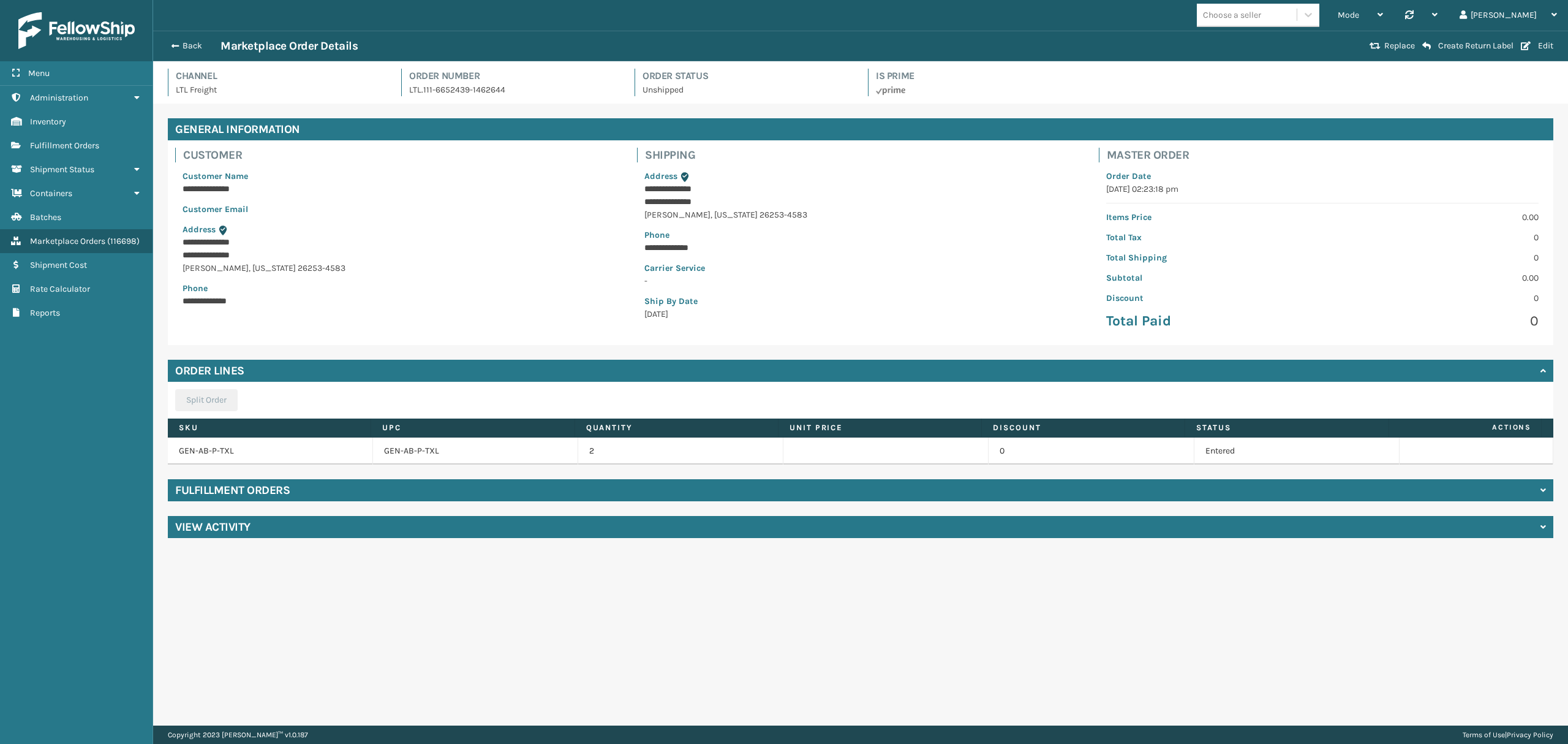
click at [324, 481] on div "Fulfillment Orders" at bounding box center [860, 490] width 1385 height 22
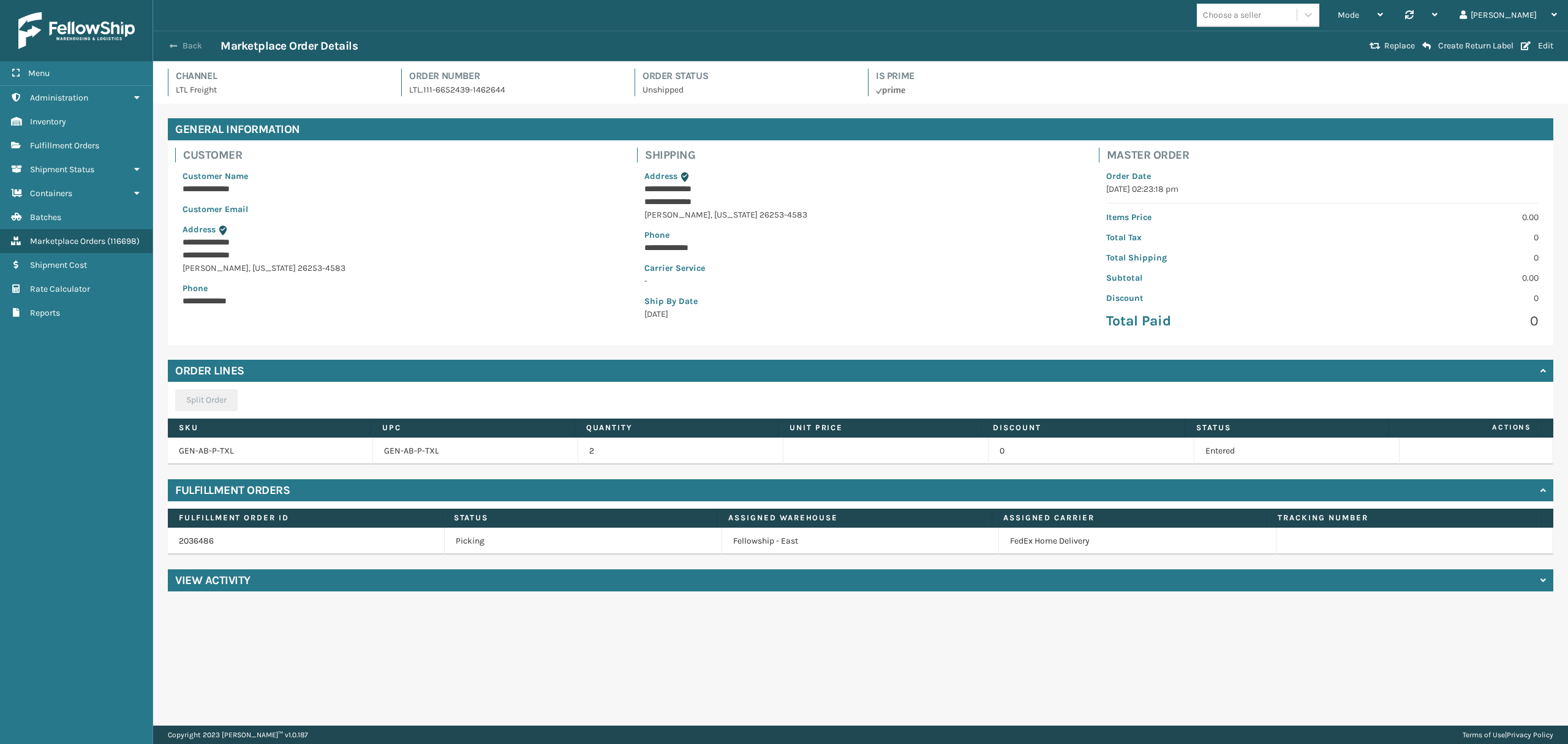
click at [164, 42] on button "Back" at bounding box center [192, 46] width 56 height 11
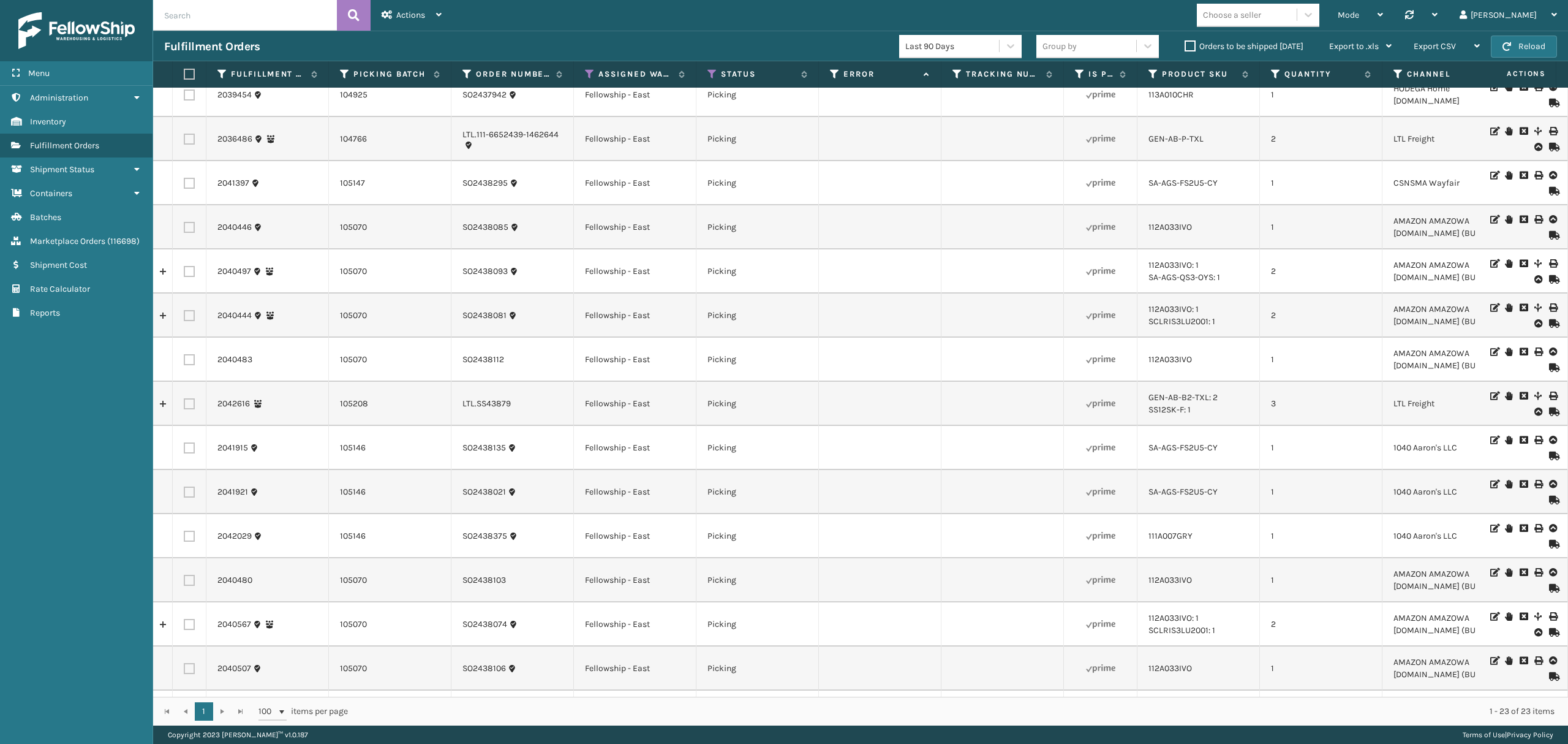
scroll to position [418, 0]
